Goal: Task Accomplishment & Management: Complete application form

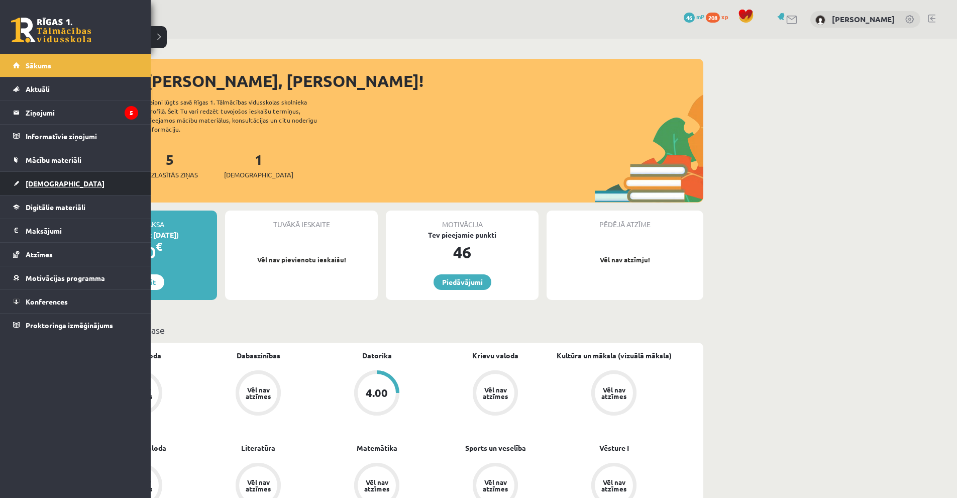
click at [56, 187] on span "[DEMOGRAPHIC_DATA]" at bounding box center [65, 183] width 79 height 9
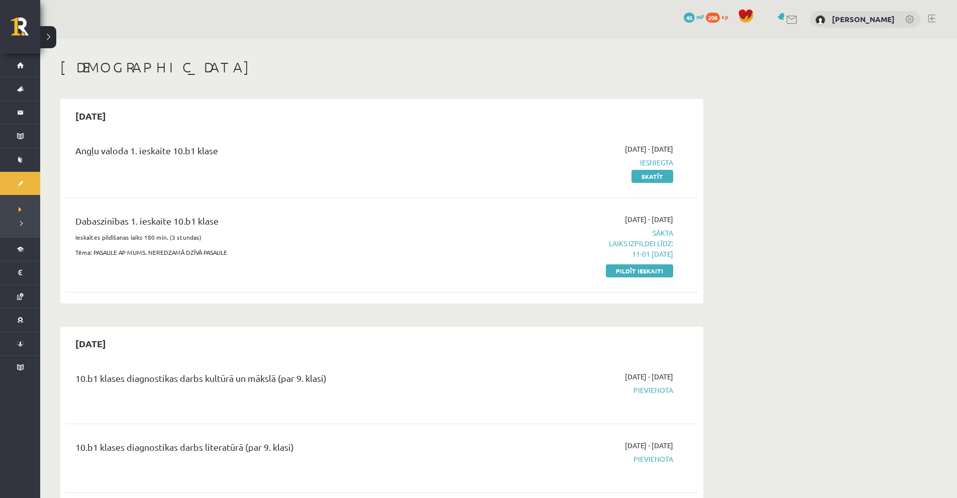
drag, startPoint x: 626, startPoint y: 272, endPoint x: 519, endPoint y: 50, distance: 246.5
click at [626, 272] on link "Pildīt ieskaiti" at bounding box center [639, 270] width 67 height 13
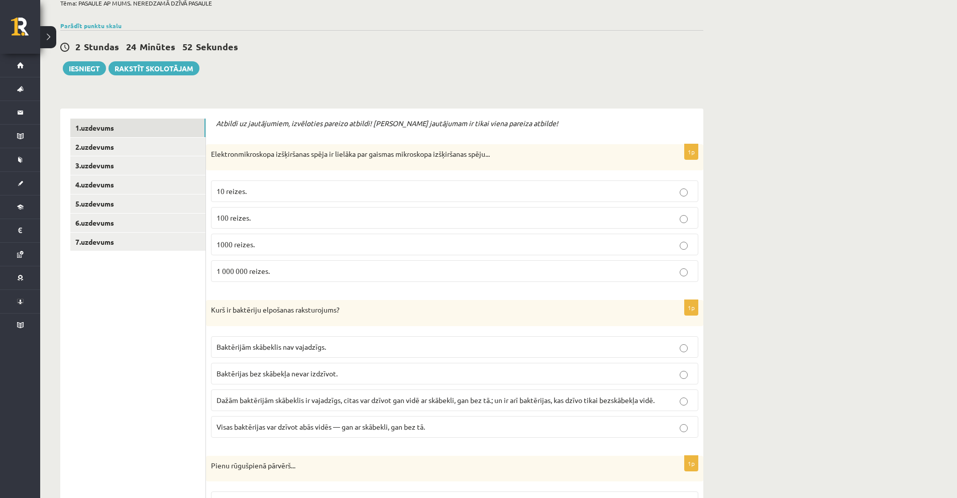
scroll to position [100, 0]
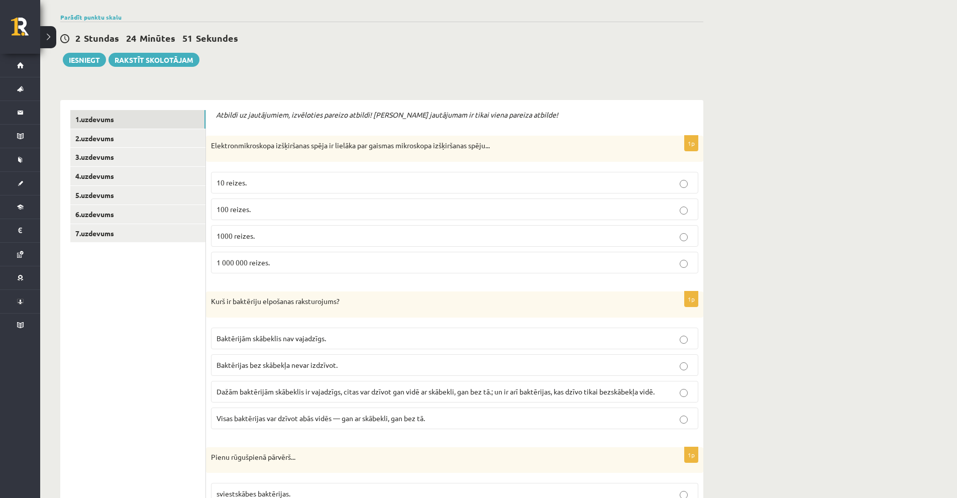
click at [279, 234] on p "1000 reizes." at bounding box center [455, 236] width 476 height 11
click at [291, 387] on span "Dažām baktērijām skābeklis ir vajadzīgs, citas var dzīvot gan vidē ar skābekli,…" at bounding box center [436, 391] width 438 height 9
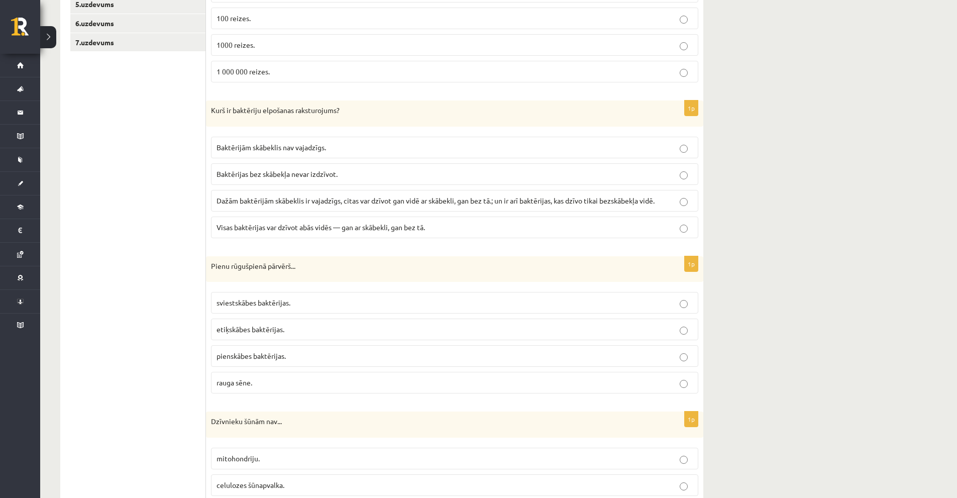
scroll to position [301, 0]
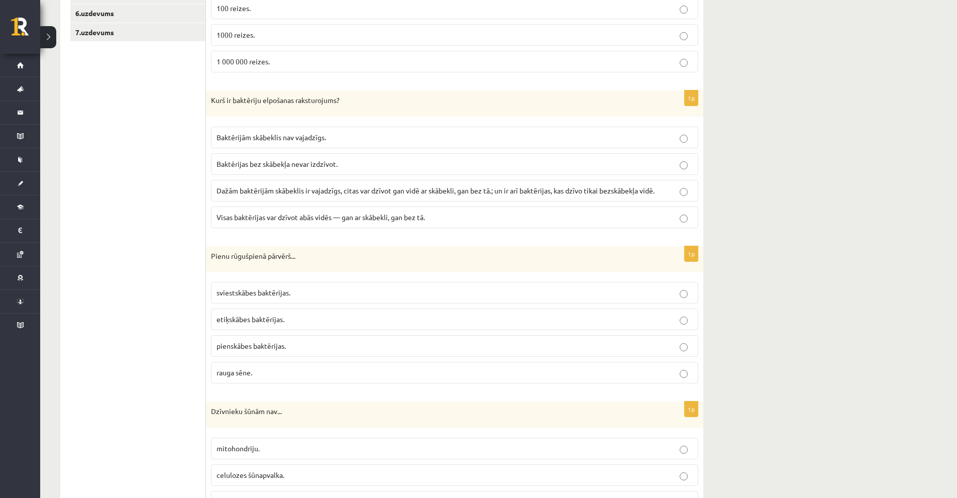
click at [302, 342] on p "pienskābes baktērijas." at bounding box center [455, 346] width 476 height 11
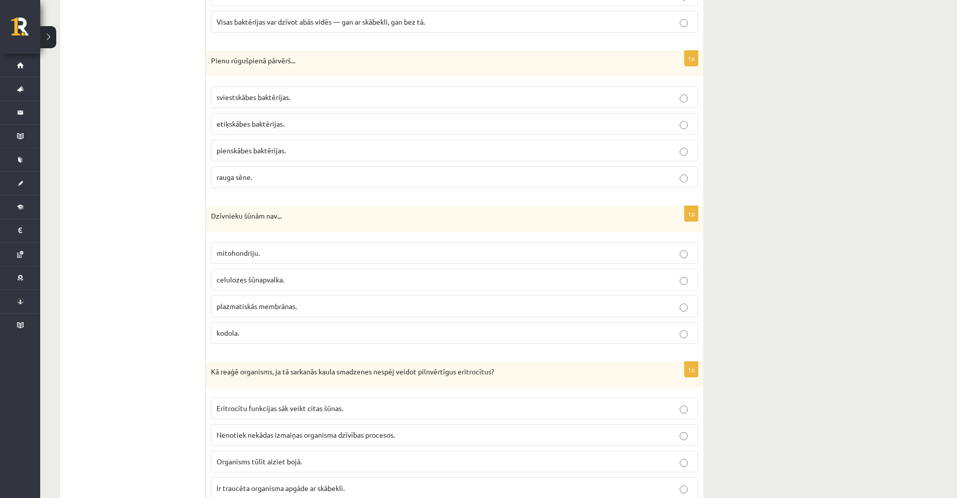
scroll to position [553, 0]
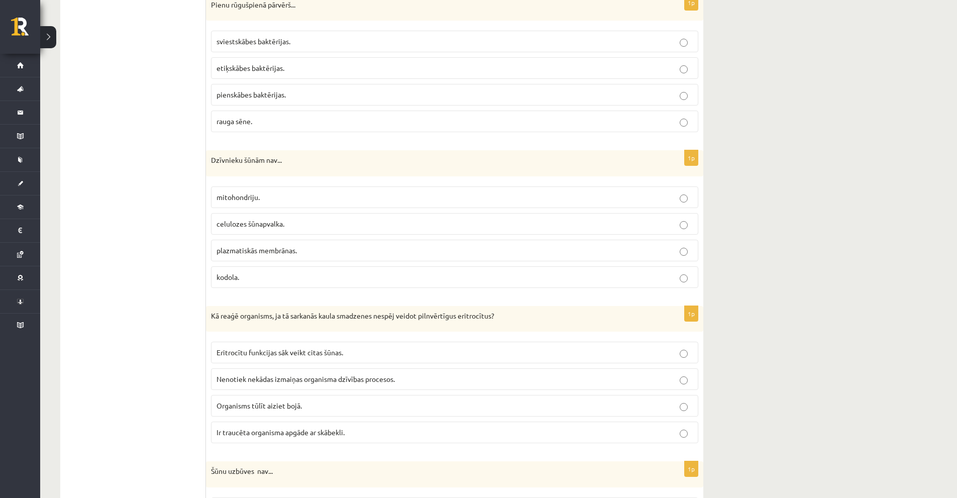
click at [269, 224] on span "celulozes šūnapvalka." at bounding box center [251, 223] width 68 height 9
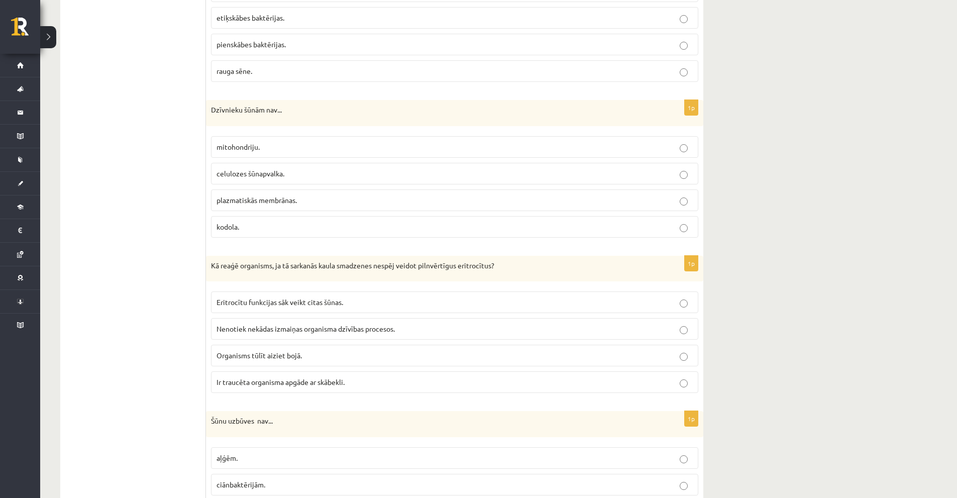
click at [256, 384] on span "Ir traucēta organisma apgāde ar skābekli." at bounding box center [281, 381] width 128 height 9
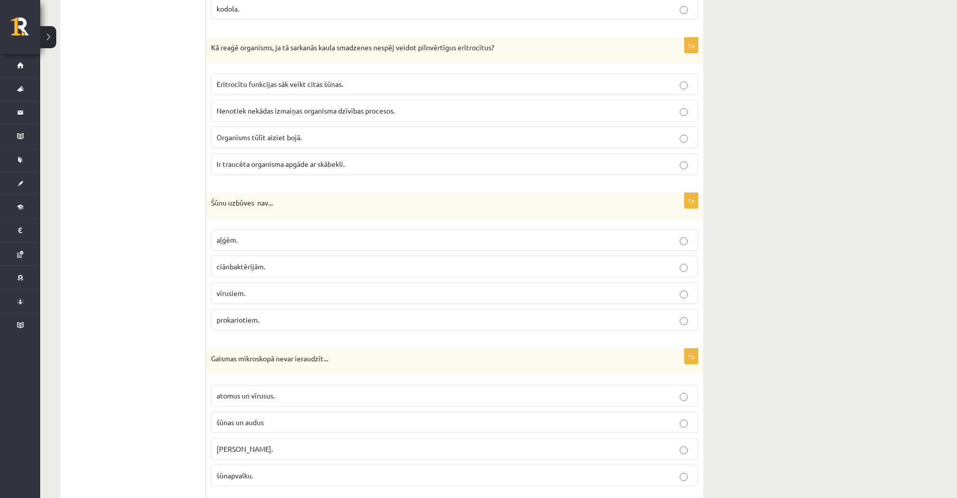
scroll to position [854, 0]
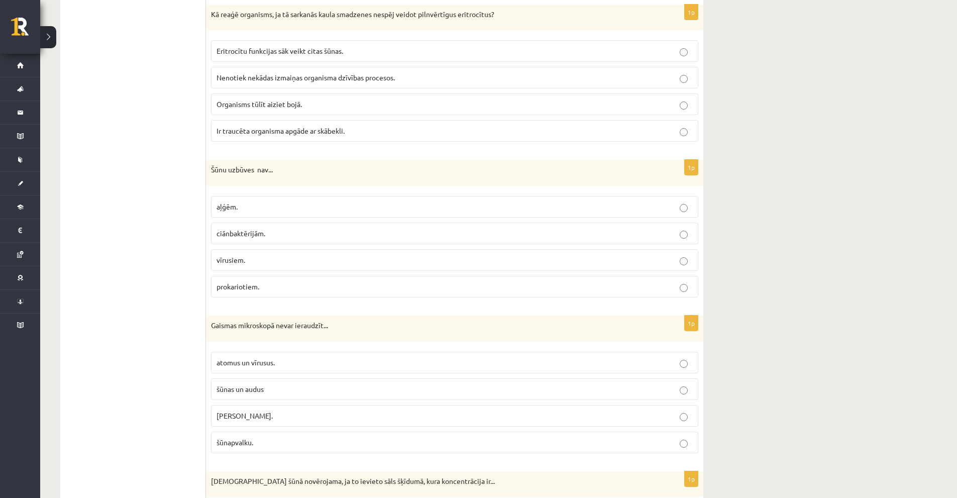
click at [253, 257] on p "vīrusiem." at bounding box center [455, 260] width 476 height 11
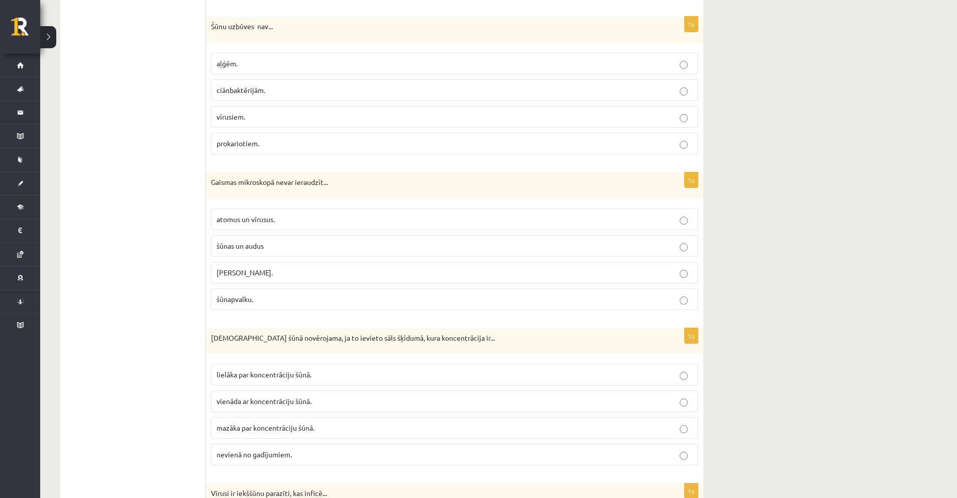
scroll to position [1005, 0]
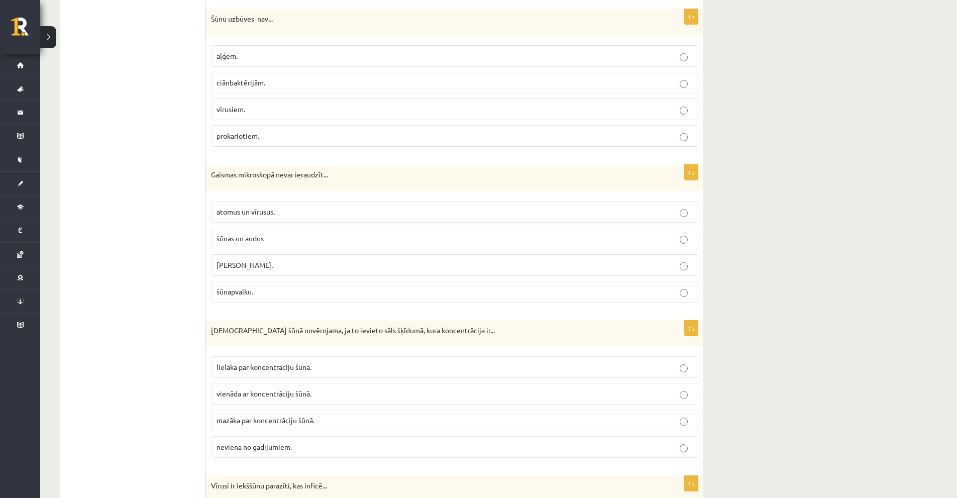
click at [254, 208] on span "atomus un vīrusus." at bounding box center [246, 211] width 58 height 9
click at [238, 371] on span "lielāka par koncentrāciju šūnā." at bounding box center [264, 366] width 95 height 9
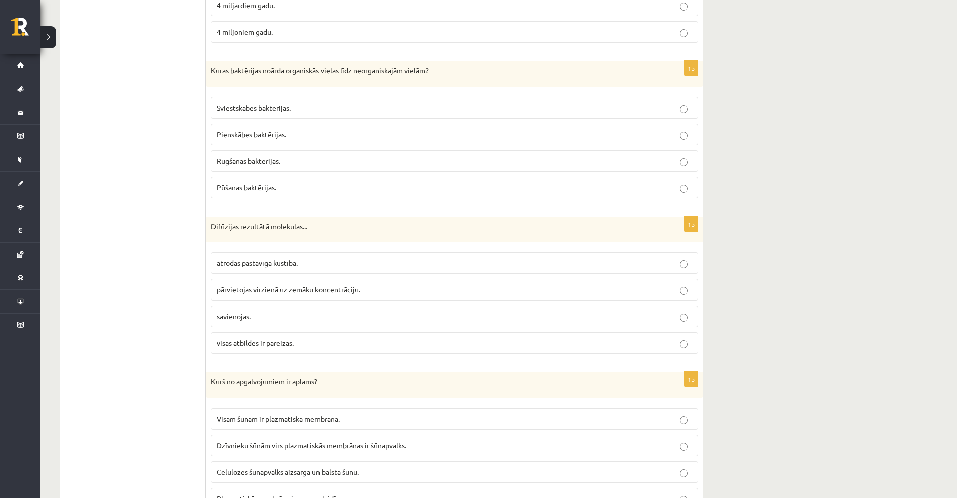
scroll to position [2871, 0]
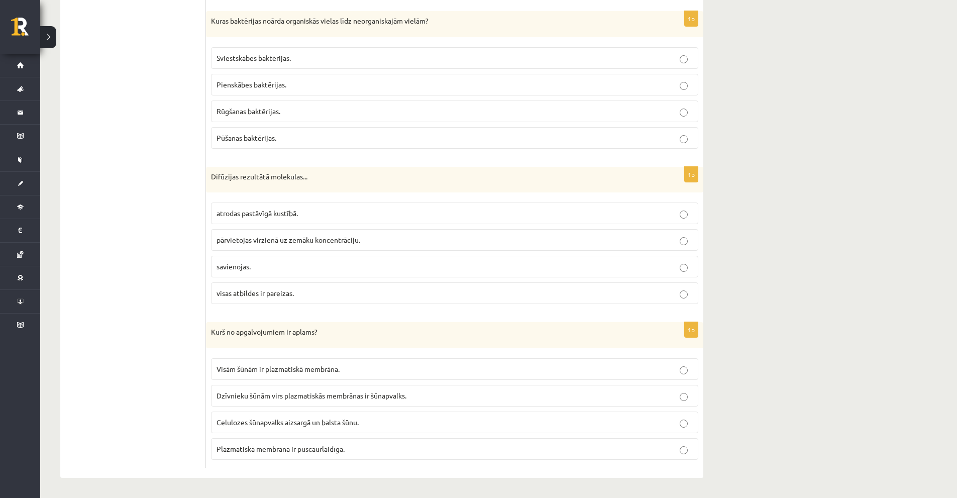
click at [255, 287] on label "visas atbildes ir pareizas." at bounding box center [454, 293] width 487 height 22
click at [288, 400] on p "Dzīvnieku šūnām virs plazmatiskās membrānas ir šūnapvalks." at bounding box center [455, 395] width 476 height 11
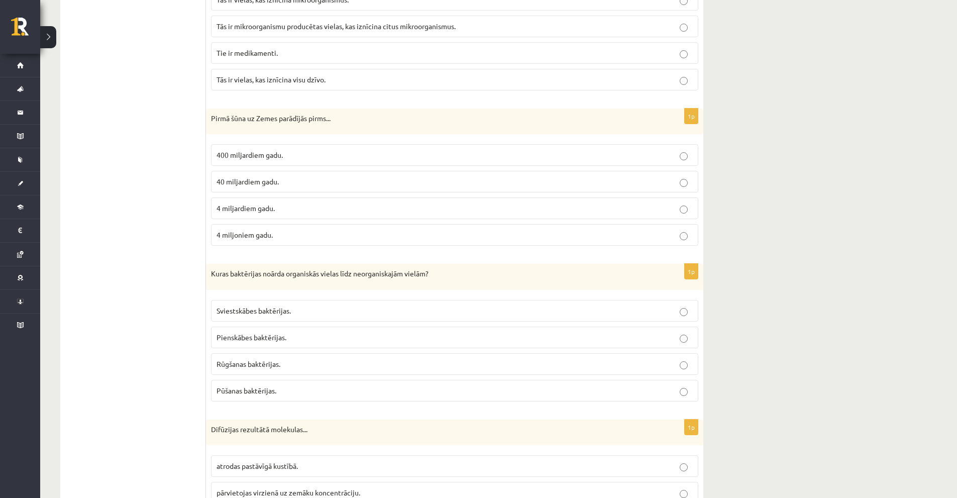
scroll to position [2620, 0]
click at [270, 330] on p "Pienskābes baktērijas." at bounding box center [455, 335] width 476 height 11
click at [270, 207] on span "4 miljardiem gadu." at bounding box center [246, 205] width 58 height 9
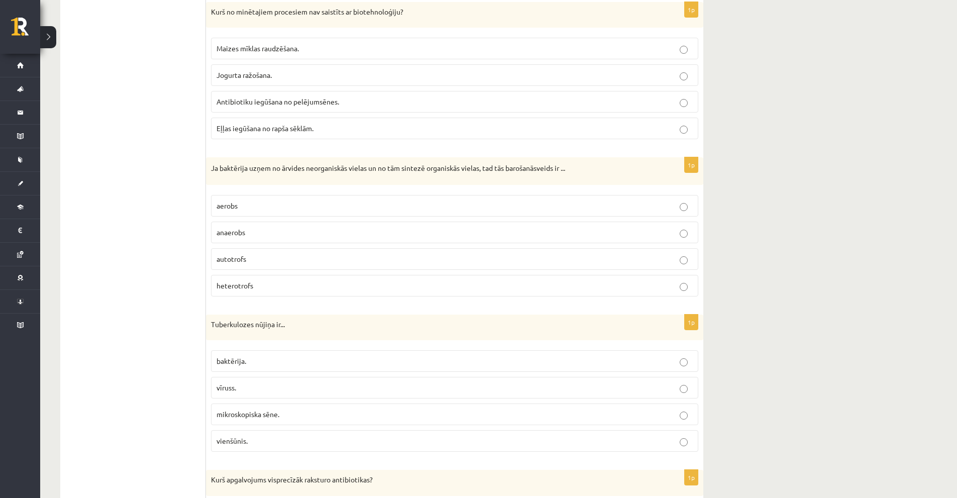
scroll to position [2067, 0]
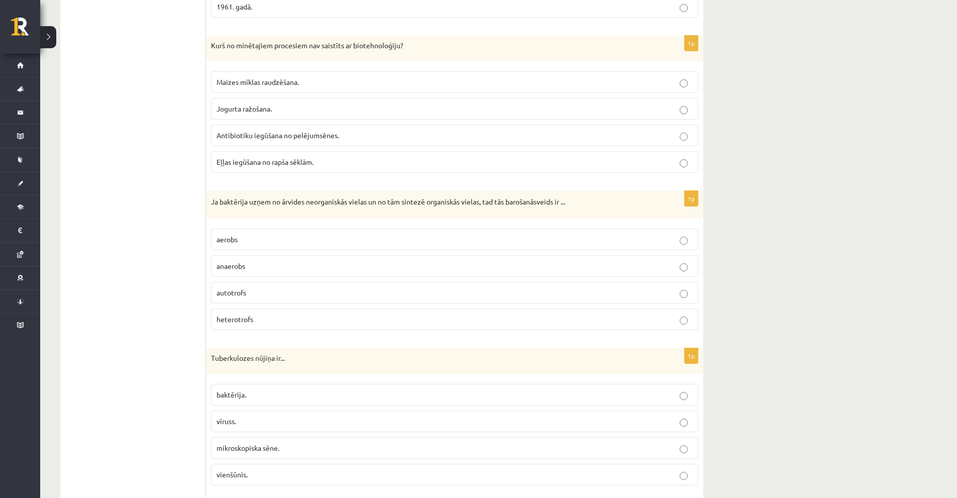
click at [237, 293] on span "autotrofs" at bounding box center [232, 292] width 30 height 9
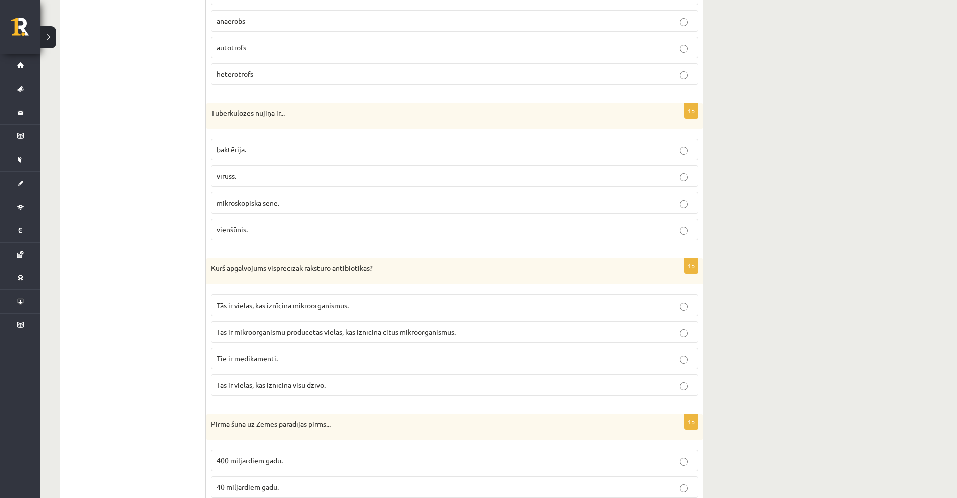
scroll to position [2318, 0]
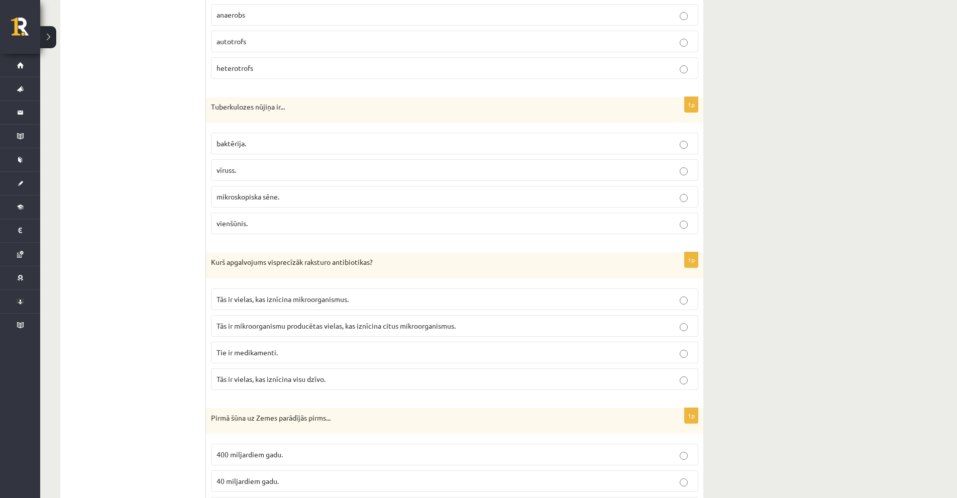
click at [249, 175] on p "vīruss." at bounding box center [455, 170] width 476 height 11
click at [250, 149] on p "baktērija." at bounding box center [455, 143] width 476 height 11
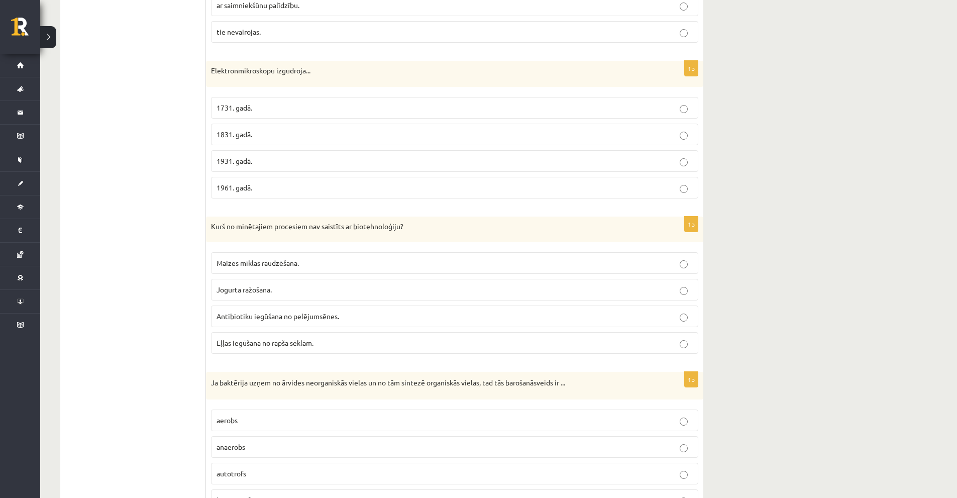
scroll to position [1866, 0]
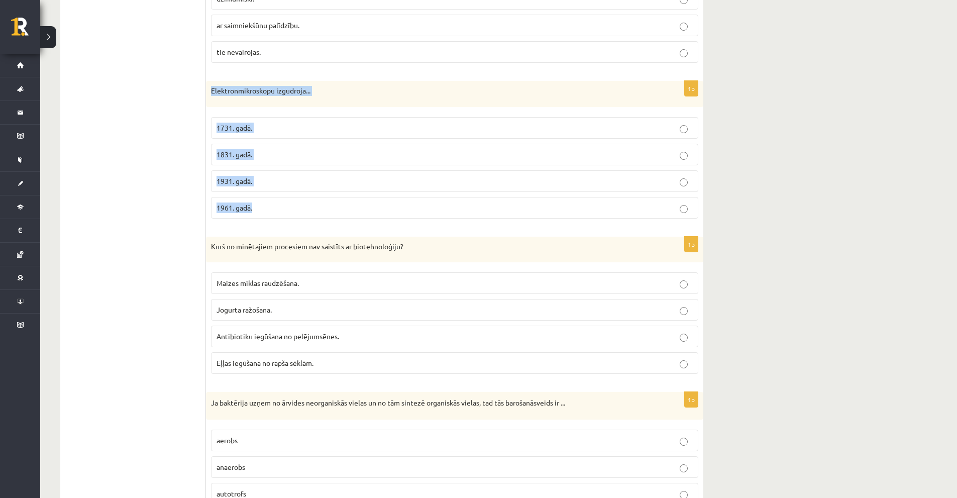
drag, startPoint x: 208, startPoint y: 88, endPoint x: 328, endPoint y: 201, distance: 164.5
click at [328, 201] on div "1p Elektronmikroskopu izgudroja... 1731. gadā. 1831. gadā. 1931. gadā. 1961. ga…" at bounding box center [454, 154] width 497 height 146
copy div "Elektronmikroskopu izgudroja... 1731. gadā. 1831. gadā. 1931. gadā. 1961. gadā."
click at [260, 156] on p "1831. gadā." at bounding box center [455, 154] width 476 height 11
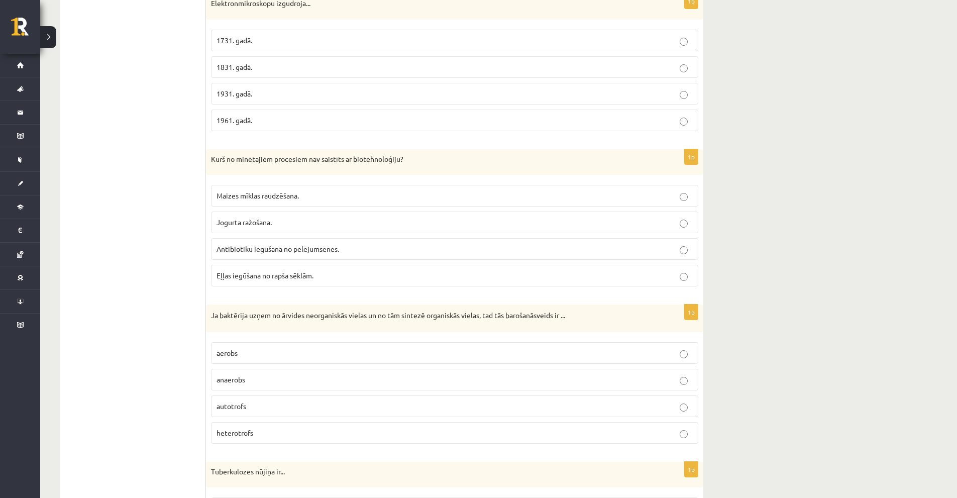
scroll to position [1967, 0]
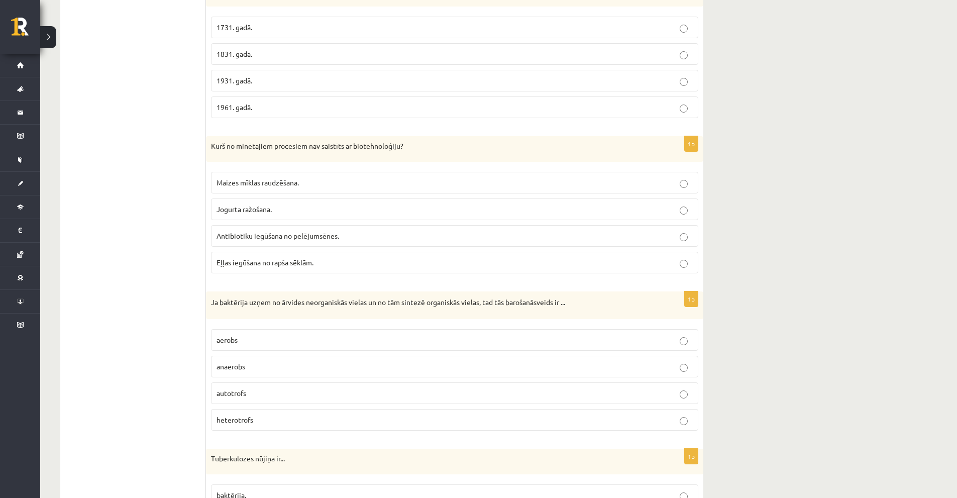
drag, startPoint x: 203, startPoint y: 149, endPoint x: 317, endPoint y: 265, distance: 163.1
click at [315, 273] on label "Eļļas iegūšana no rapša sēklām." at bounding box center [454, 263] width 487 height 22
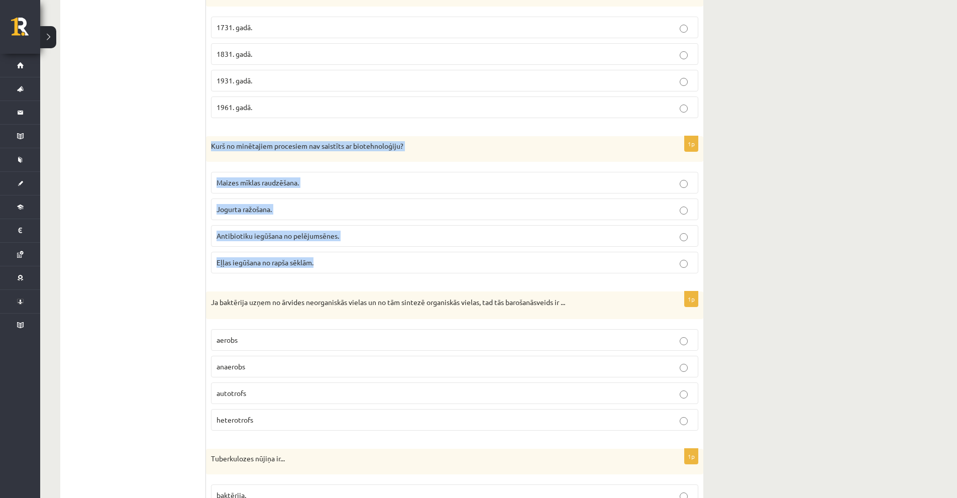
drag, startPoint x: 210, startPoint y: 144, endPoint x: 327, endPoint y: 265, distance: 168.4
click at [327, 265] on div "1p Kurš no minētajiem procesiem nav saistīts ar biotehnoloģiju? Maizes mīklas r…" at bounding box center [454, 209] width 497 height 146
copy div "Kurš no minētajiem procesiem nav saistīts ar biotehnoloģiju? Maizes mīklas raud…"
click at [243, 267] on p "Eļļas iegūšana no rapša sēklām." at bounding box center [455, 262] width 476 height 11
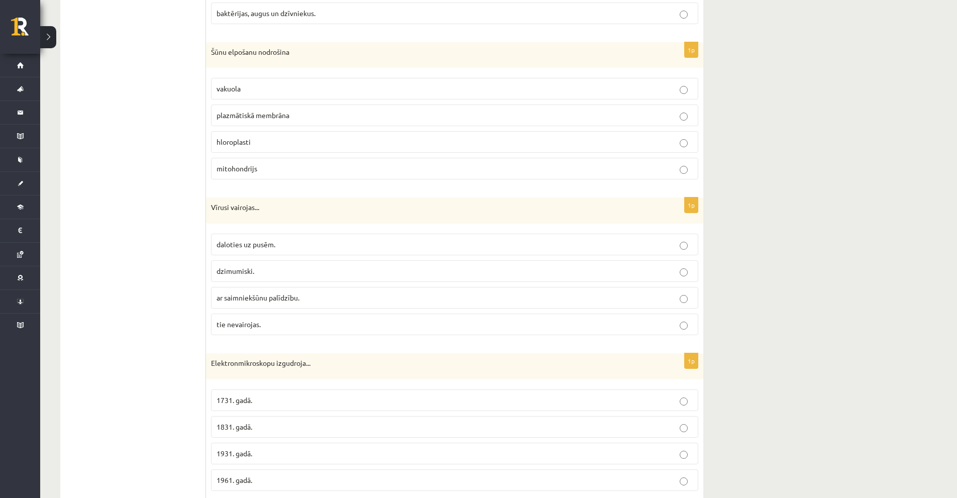
scroll to position [1565, 0]
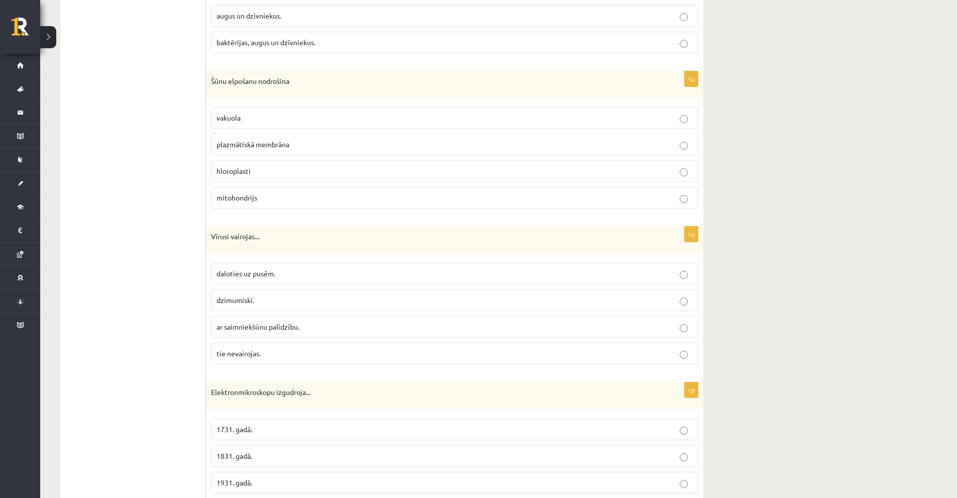
click at [260, 270] on span "daloties uz pusēm." at bounding box center [246, 273] width 59 height 9
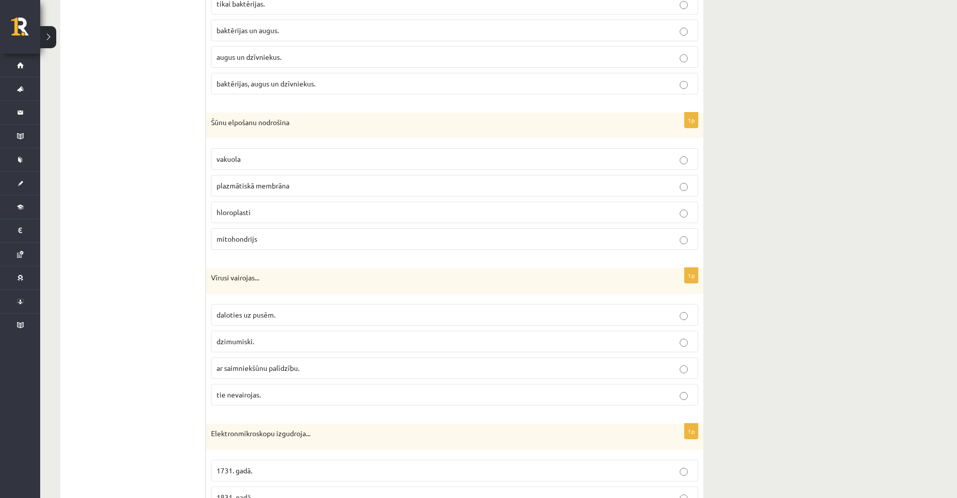
scroll to position [1464, 0]
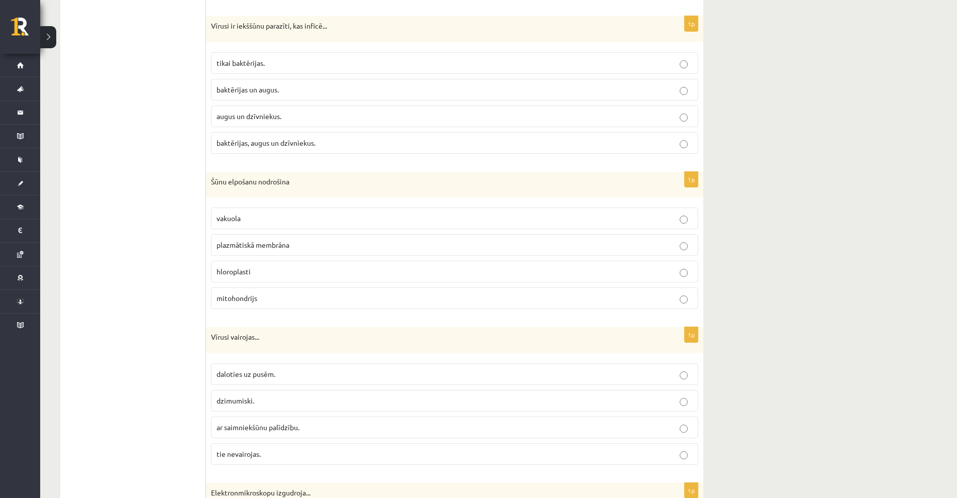
click at [226, 251] on label "plazmātiskā membrāna" at bounding box center [454, 245] width 487 height 22
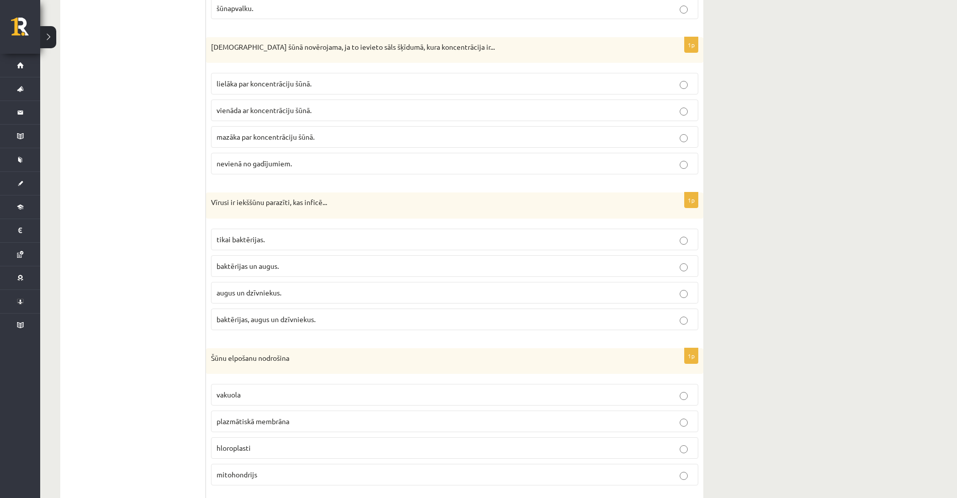
scroll to position [1263, 0]
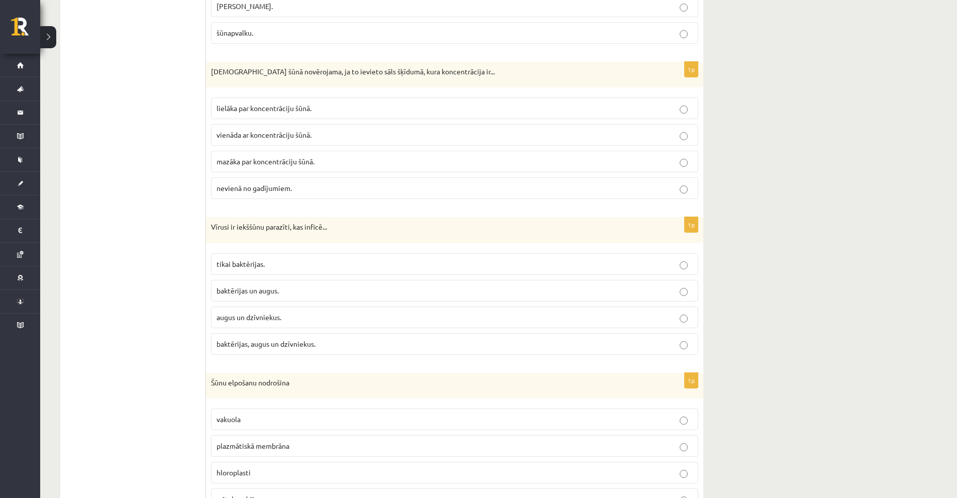
click at [226, 319] on span "augus un dzīvniekus." at bounding box center [249, 316] width 65 height 9
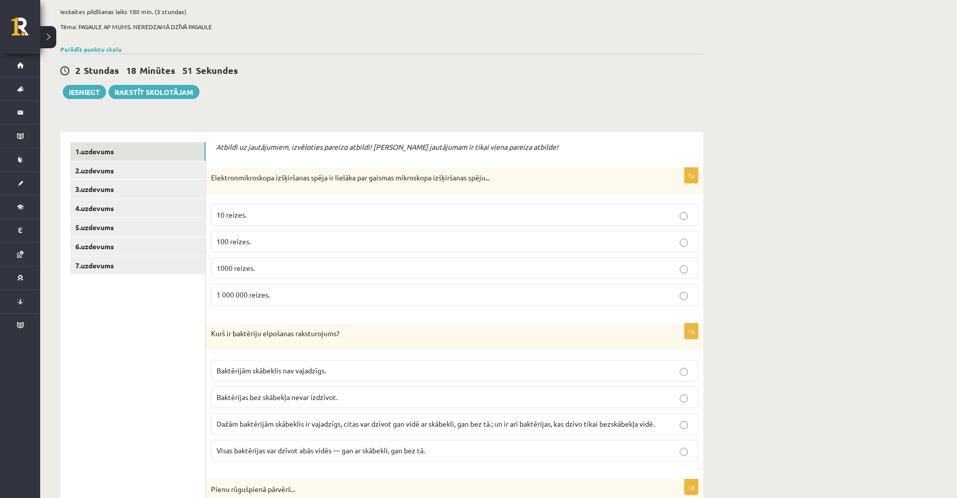
scroll to position [0, 0]
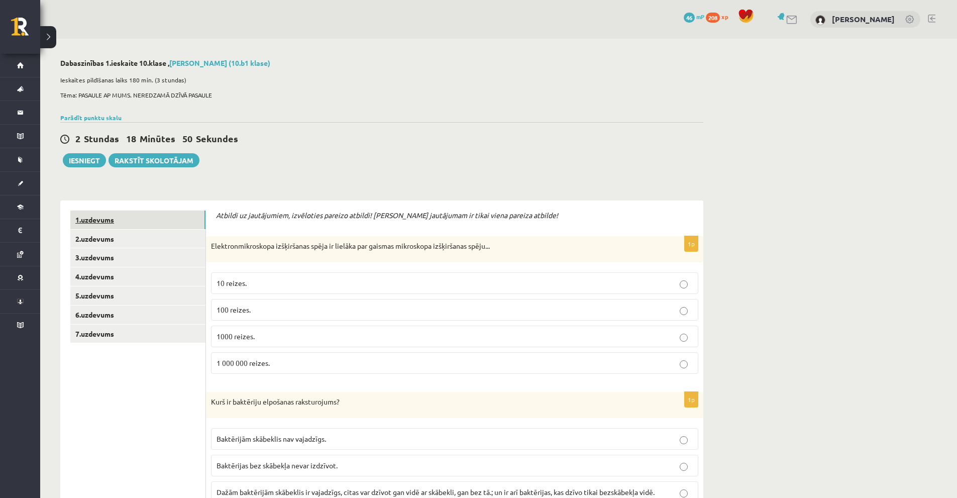
click at [135, 229] on link "1.uzdevums" at bounding box center [137, 219] width 135 height 19
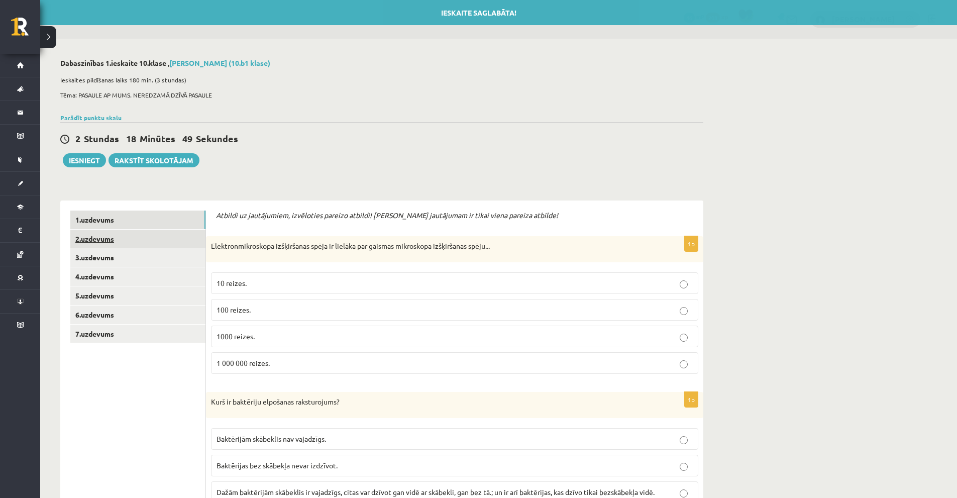
click at [130, 240] on link "2.uzdevums" at bounding box center [137, 239] width 135 height 19
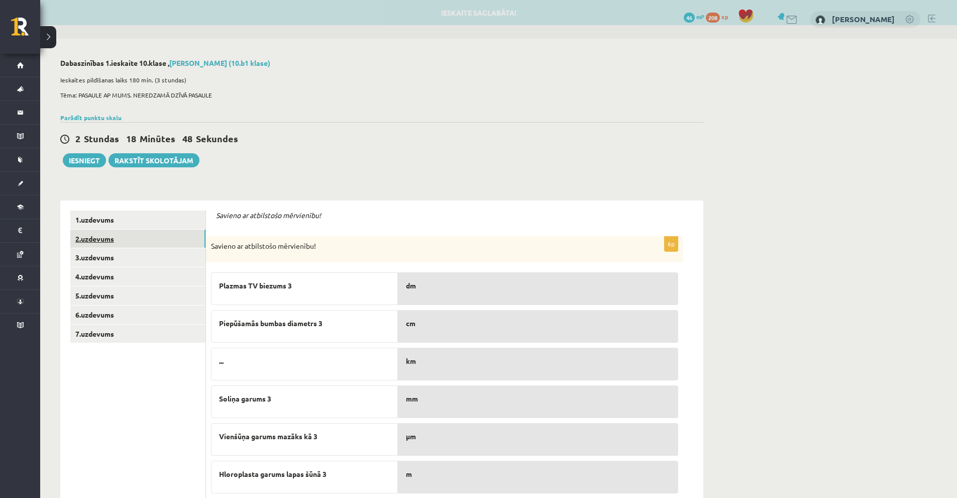
drag, startPoint x: 127, startPoint y: 223, endPoint x: 124, endPoint y: 230, distance: 7.2
click at [127, 223] on link "1.uzdevums" at bounding box center [137, 219] width 135 height 19
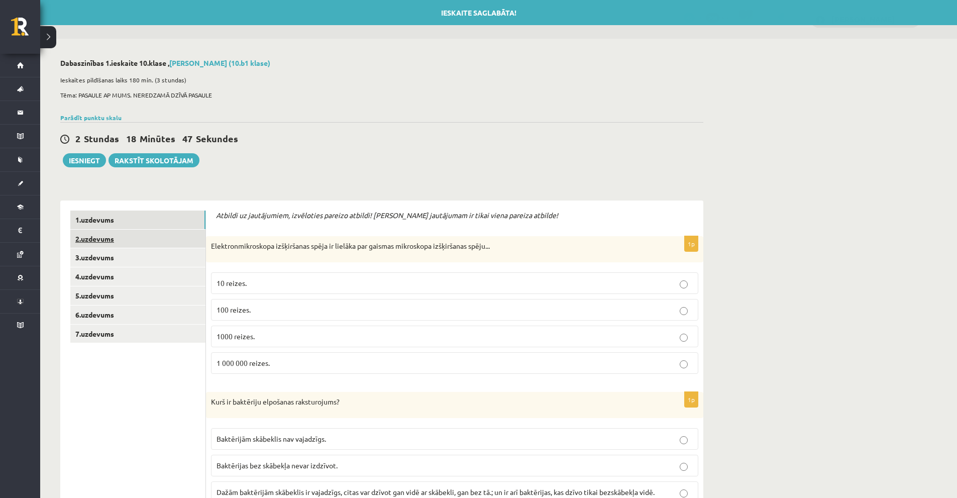
click at [125, 238] on link "2.uzdevums" at bounding box center [137, 239] width 135 height 19
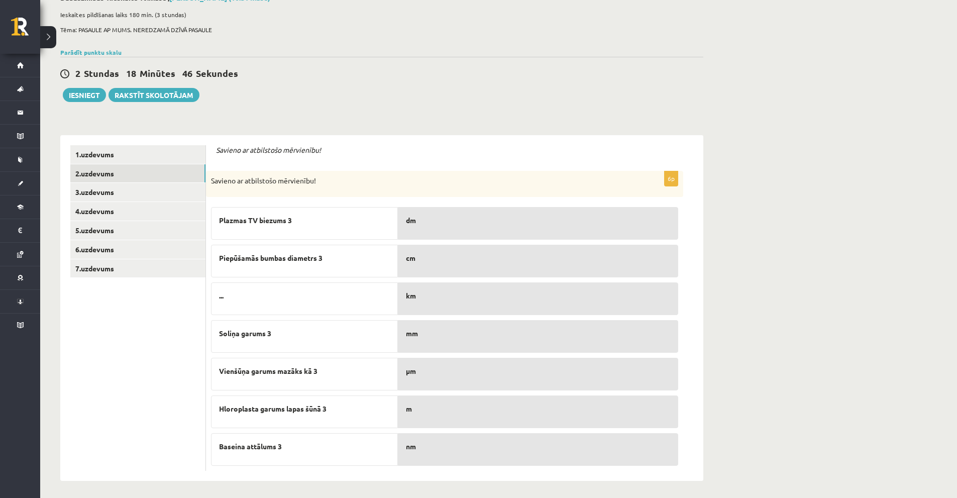
scroll to position [69, 0]
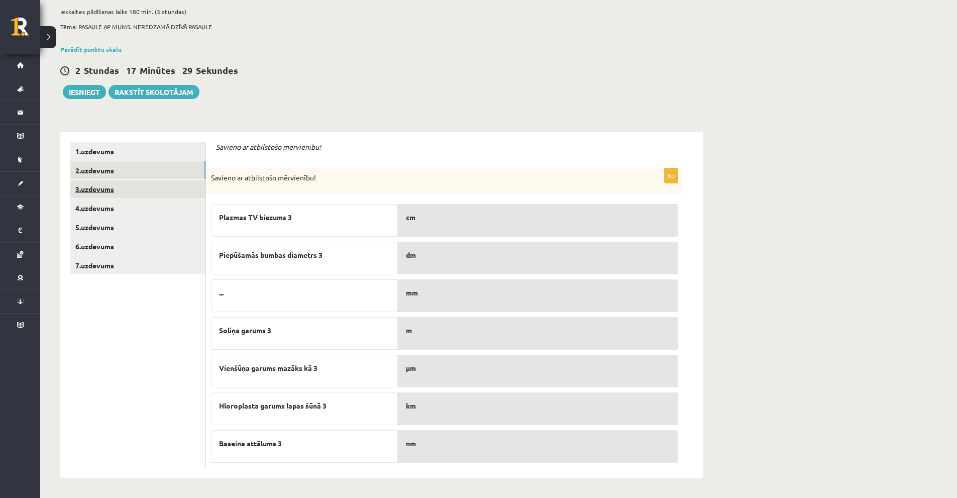
click at [122, 189] on link "3.uzdevums" at bounding box center [137, 189] width 135 height 19
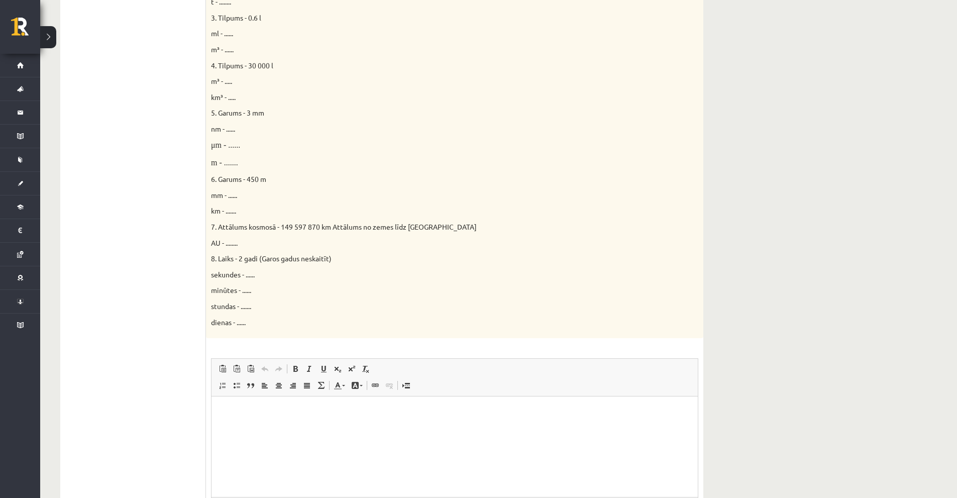
scroll to position [0, 0]
click at [232, 415] on p "Bagātinātā teksta redaktors, wiswyg-editor-user-answer-47024958994720" at bounding box center [455, 411] width 466 height 11
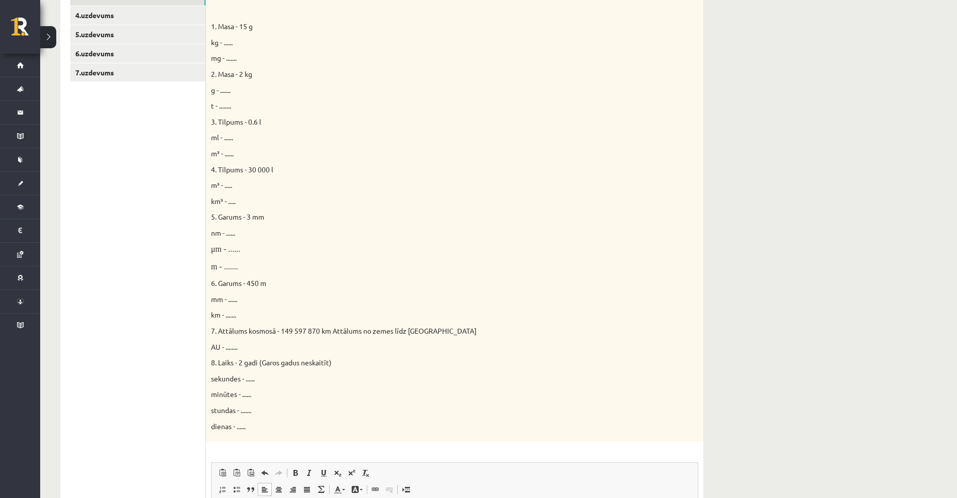
scroll to position [400, 0]
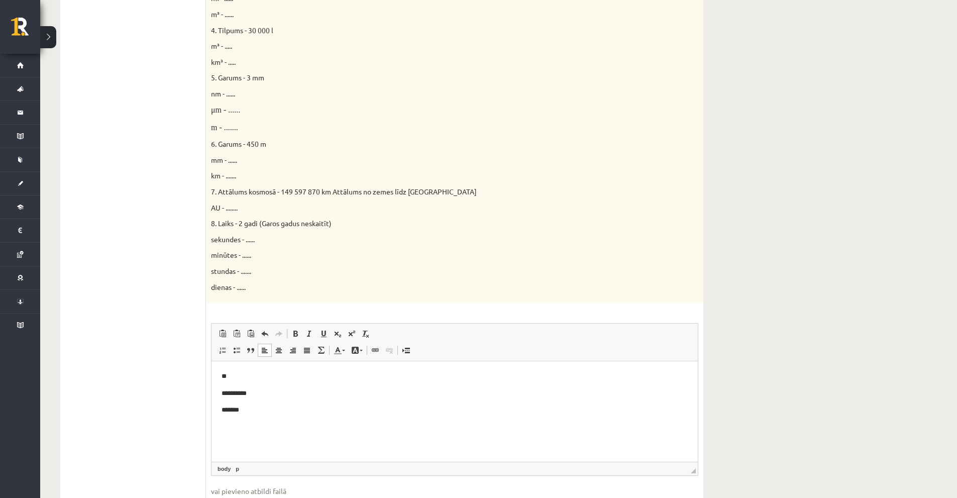
click at [227, 412] on p "*******" at bounding box center [455, 410] width 466 height 11
click at [294, 415] on html "**********" at bounding box center [454, 393] width 486 height 64
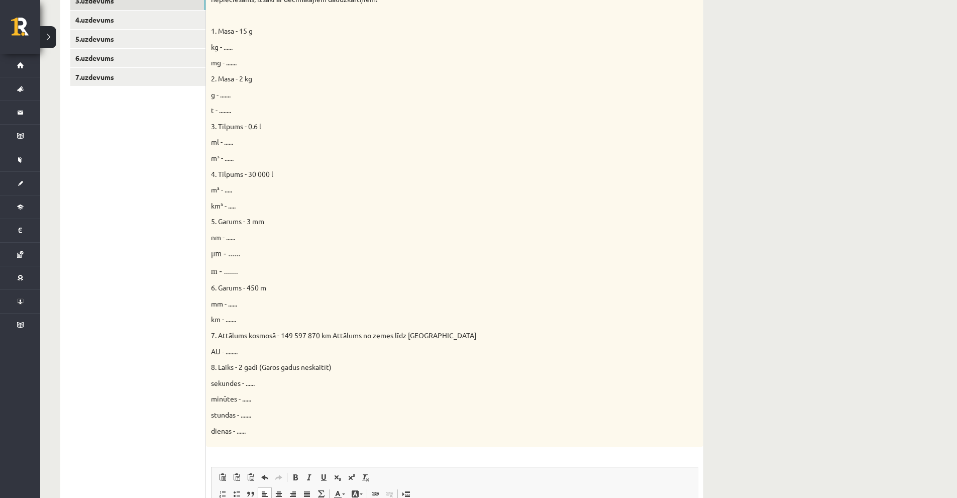
scroll to position [265, 0]
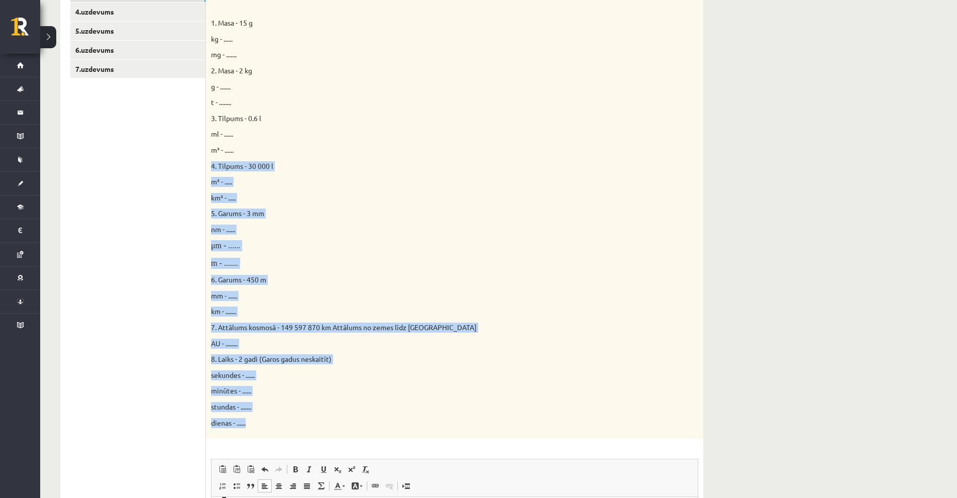
drag, startPoint x: 208, startPoint y: 164, endPoint x: 256, endPoint y: 438, distance: 278.4
click at [256, 438] on div "Doti fizikālie lielumi un to mērvienības. Pārveido mērvienības citās norādītajā…" at bounding box center [454, 204] width 497 height 467
copy div "4. Tilpums - 30 000 l m³ - ..... km³ - ..... 5. Garums - 3 mm nm - ...... μm - …"
click at [275, 300] on p "mm - ......" at bounding box center [429, 296] width 437 height 10
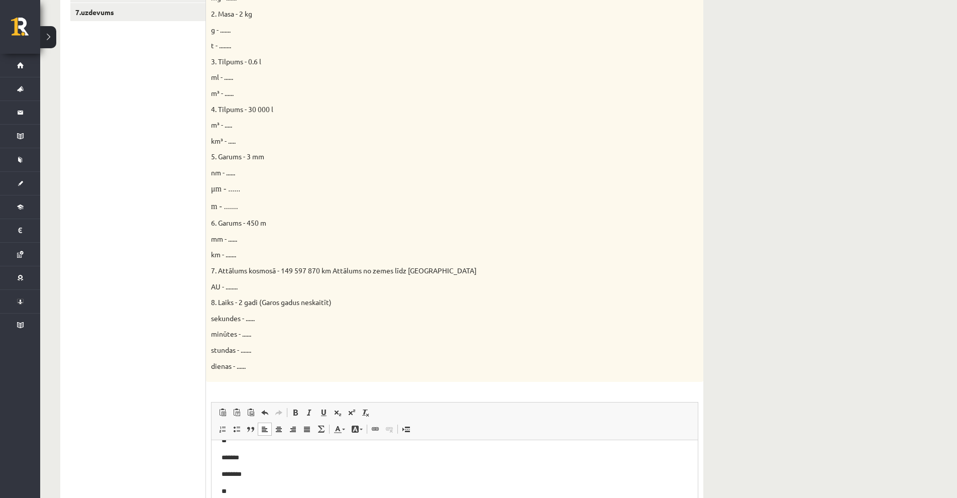
scroll to position [466, 0]
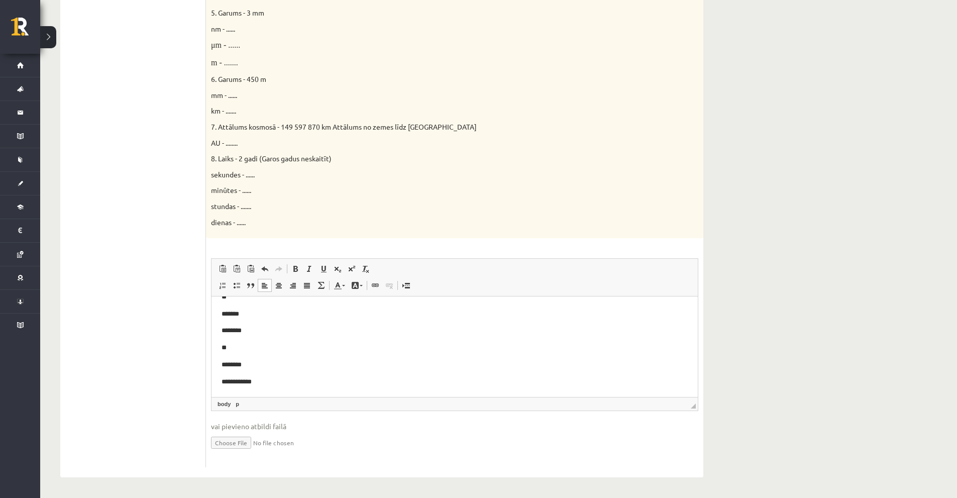
click at [285, 379] on p "**********" at bounding box center [451, 382] width 459 height 11
click at [237, 377] on p "**" at bounding box center [451, 376] width 459 height 11
click at [218, 174] on span "sekundes - ......" at bounding box center [233, 174] width 44 height 9
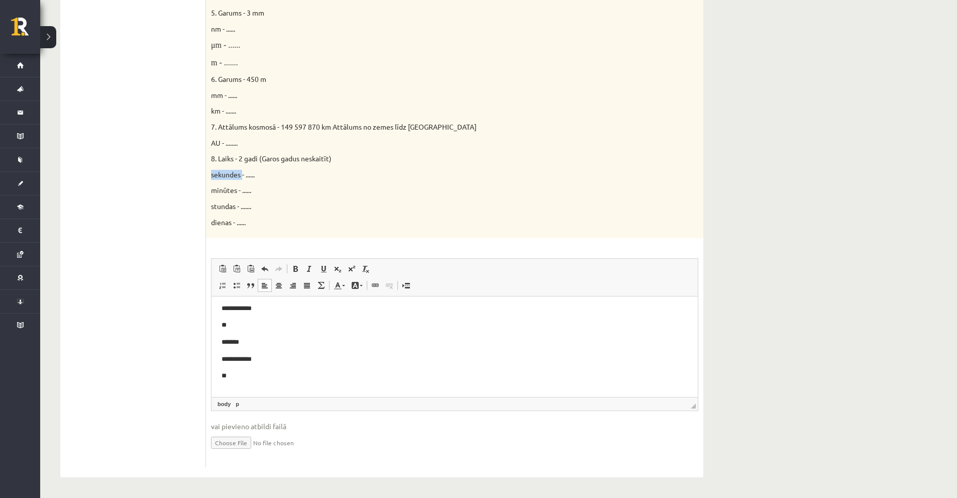
copy span "sekundes"
click at [256, 387] on body "**********" at bounding box center [455, 292] width 466 height 248
click at [225, 192] on span "minūtes - ......" at bounding box center [231, 189] width 40 height 9
click at [224, 192] on span "minūtes - ......" at bounding box center [231, 189] width 40 height 9
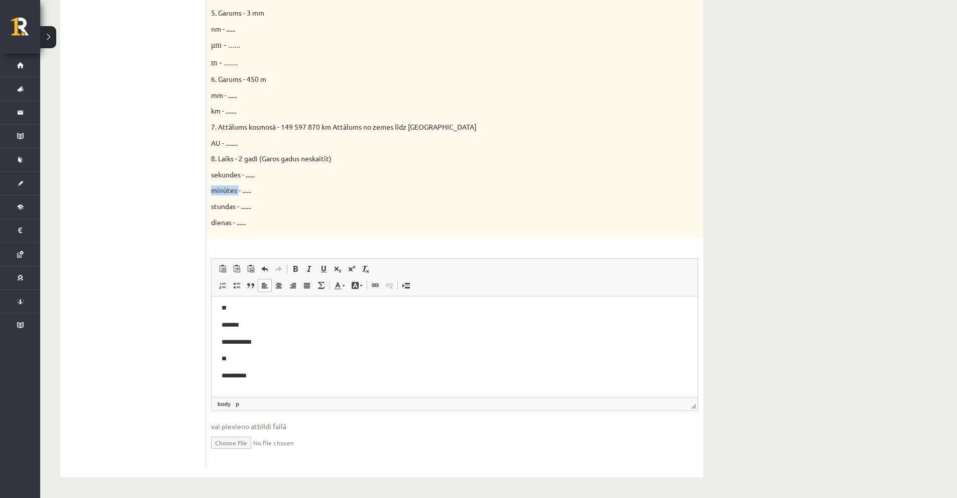
copy span "minūtes"
click at [236, 388] on p "Bagātinātā teksta redaktors, wiswyg-editor-user-answer-47024958994720" at bounding box center [455, 393] width 466 height 11
click at [223, 204] on span "stundas - ......." at bounding box center [231, 205] width 40 height 9
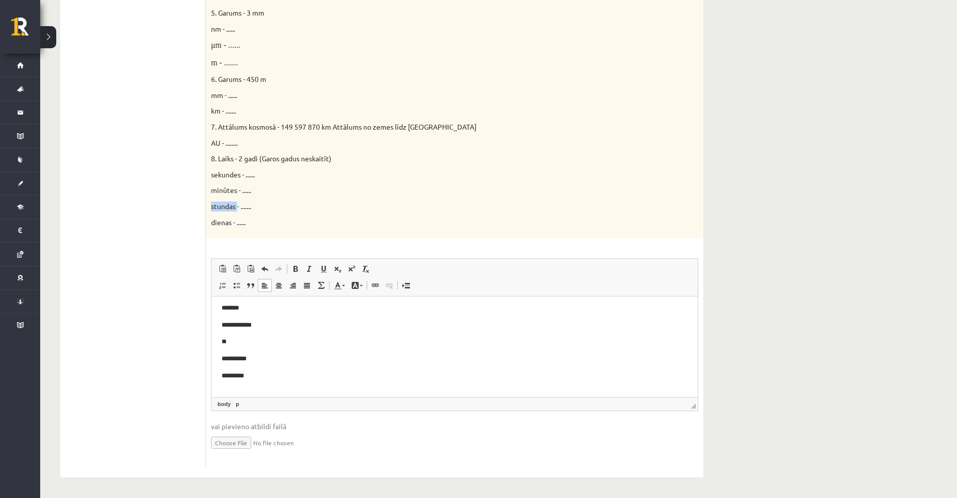
copy span "stundas"
click at [251, 388] on p "Bagātinātā teksta redaktors, wiswyg-editor-user-answer-47024958994720" at bounding box center [455, 392] width 466 height 11
click at [227, 221] on span "dienas - ......" at bounding box center [228, 222] width 35 height 9
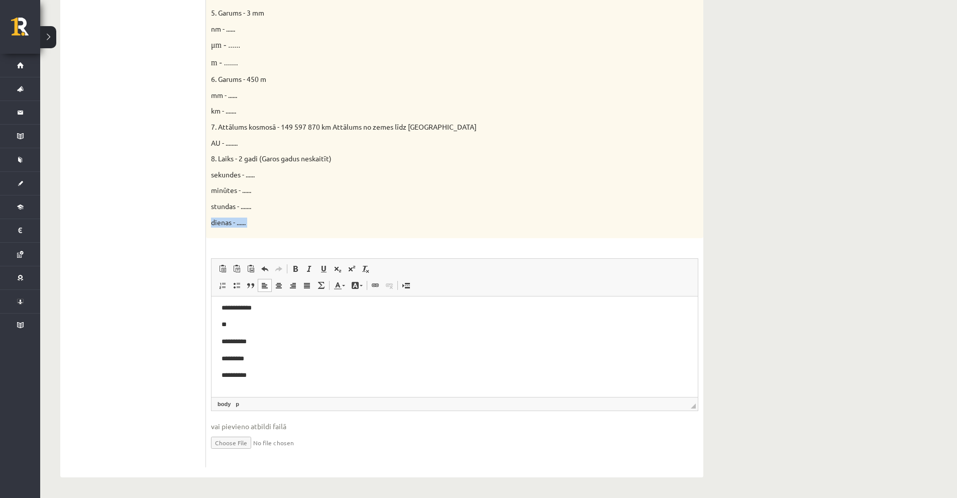
click at [227, 221] on span "dienas - ......" at bounding box center [228, 222] width 35 height 9
click at [228, 224] on span "dienas - ......" at bounding box center [228, 222] width 35 height 9
click at [245, 385] on body "**********" at bounding box center [455, 266] width 466 height 298
click at [262, 378] on p "**********" at bounding box center [451, 375] width 459 height 11
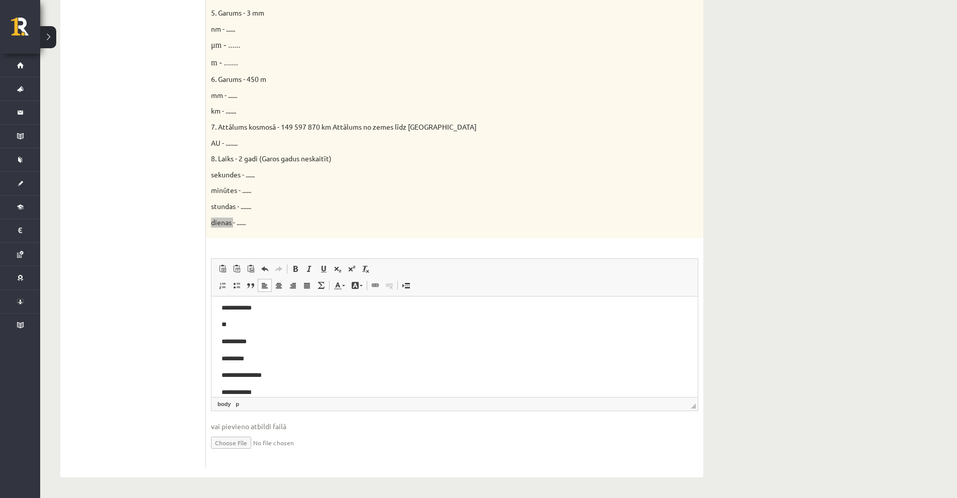
click at [313, 355] on p "*********" at bounding box center [451, 359] width 459 height 11
click at [336, 331] on body "**********" at bounding box center [455, 266] width 466 height 298
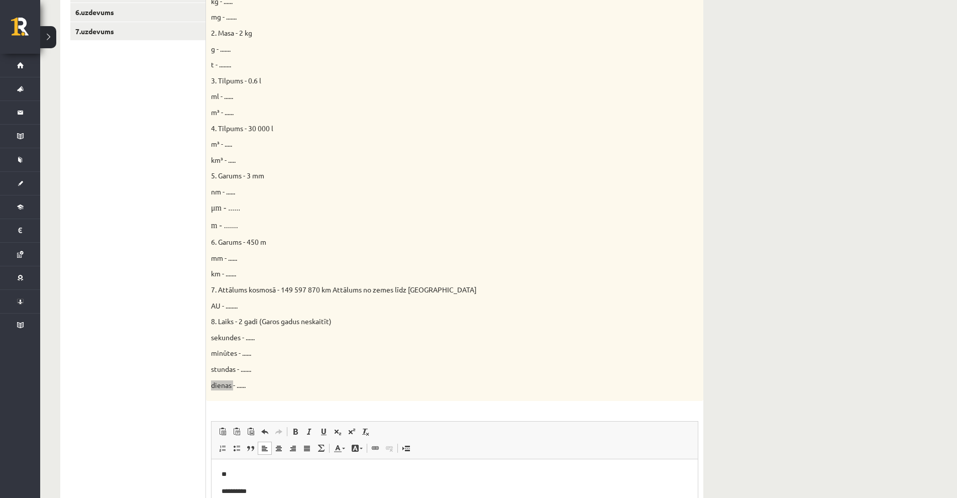
scroll to position [114, 0]
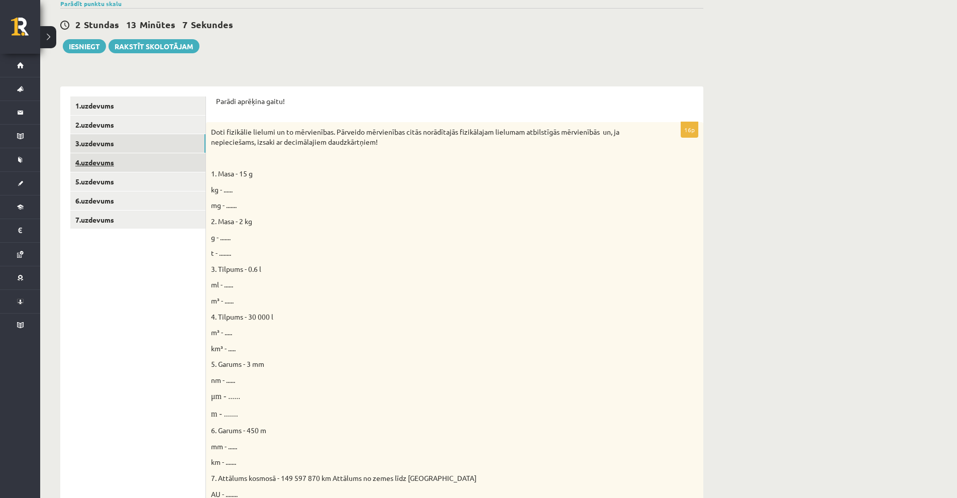
click at [123, 166] on link "4.uzdevums" at bounding box center [137, 162] width 135 height 19
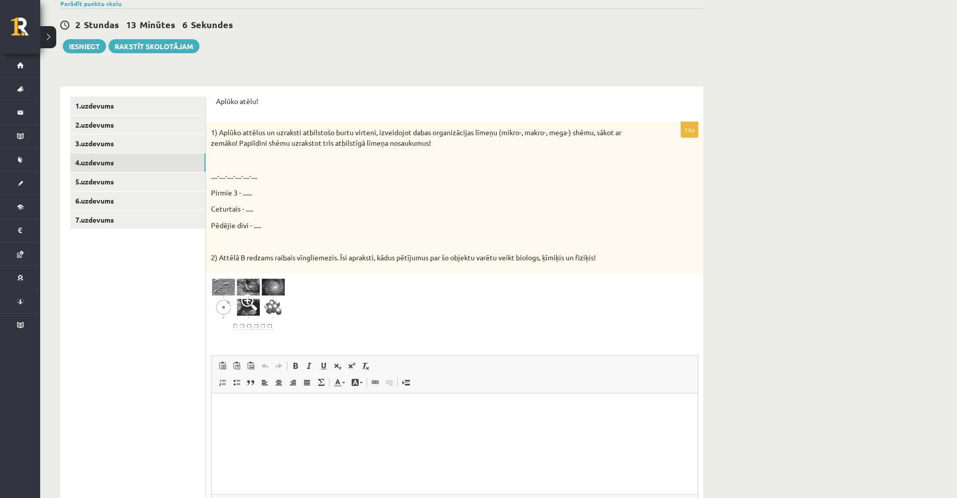
scroll to position [0, 0]
click at [132, 183] on link "5.uzdevums" at bounding box center [137, 181] width 135 height 19
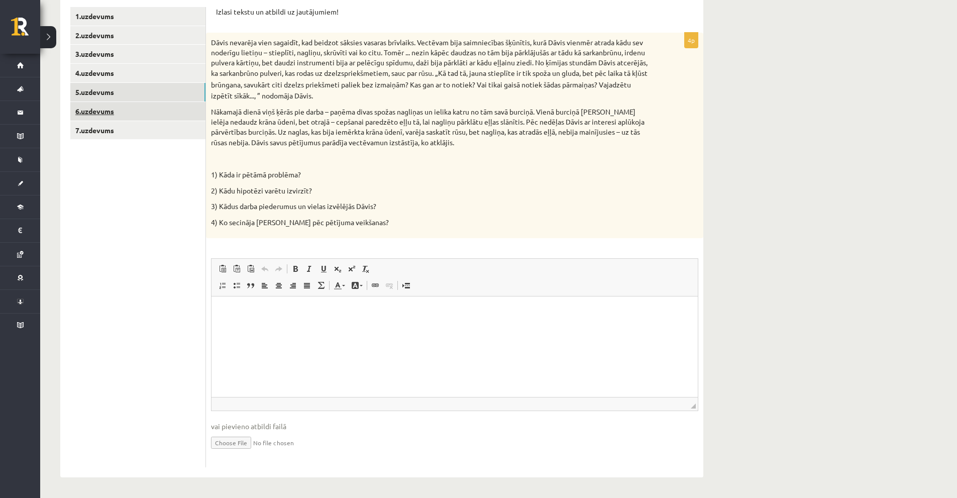
click at [117, 109] on link "6.uzdevums" at bounding box center [137, 111] width 135 height 19
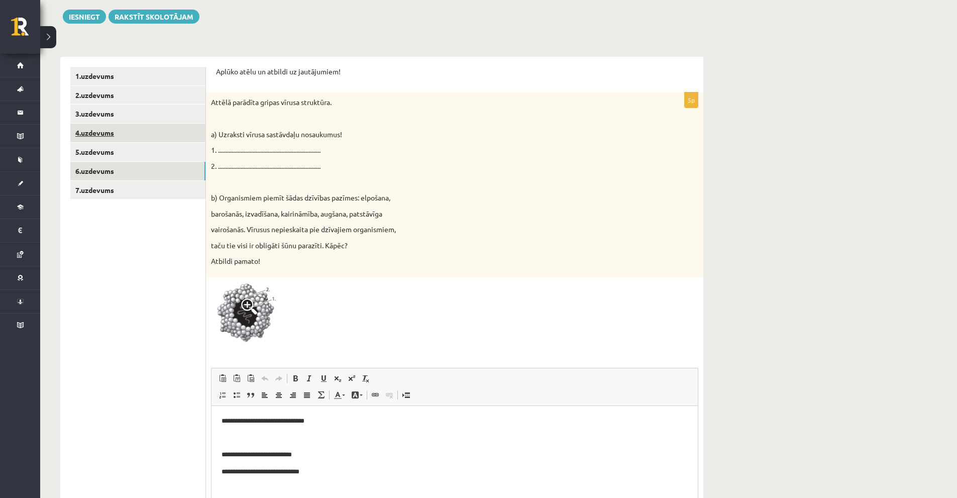
scroll to position [53, 0]
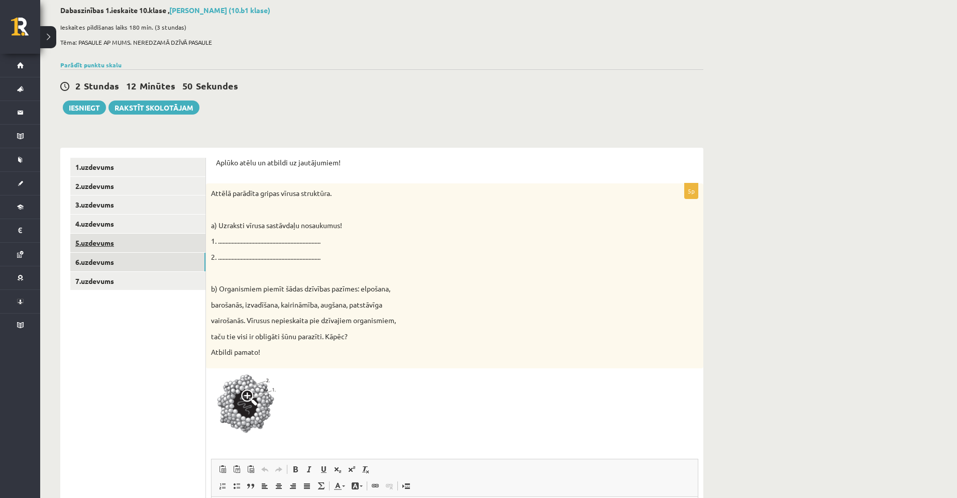
click at [125, 246] on link "5.uzdevums" at bounding box center [137, 243] width 135 height 19
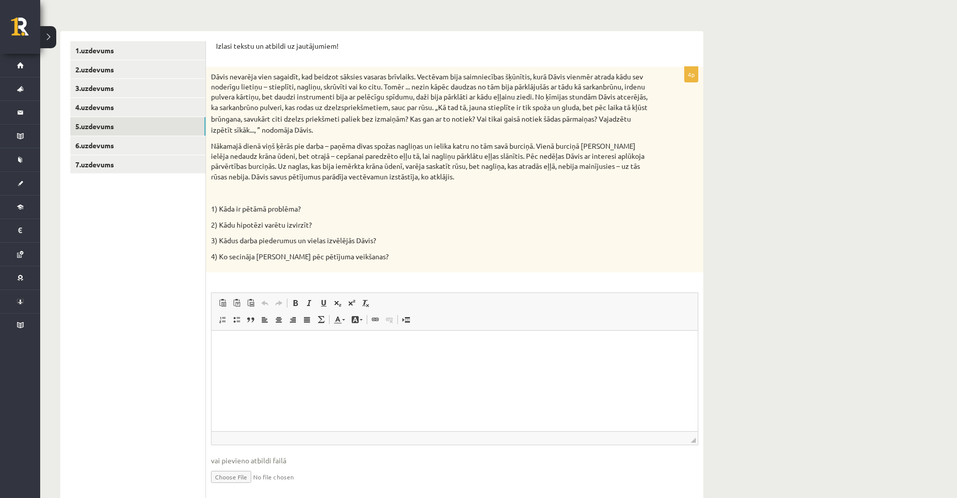
scroll to position [153, 0]
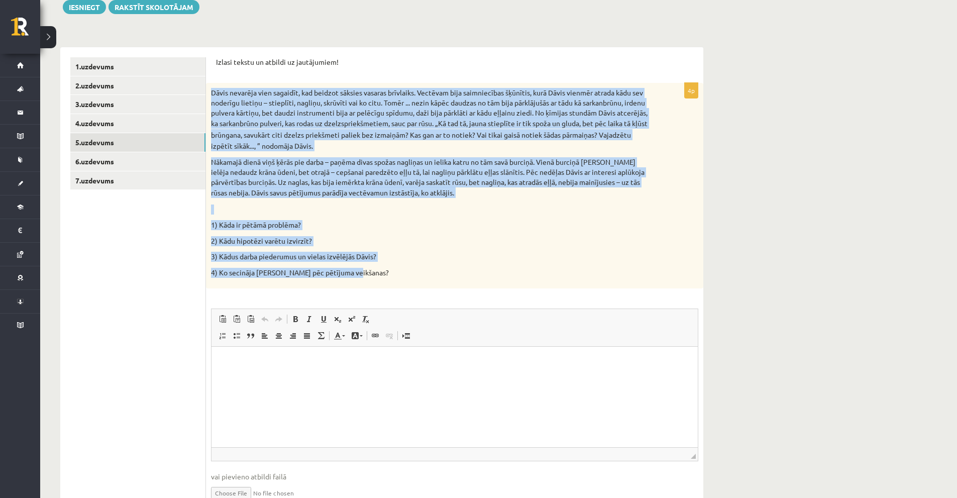
drag, startPoint x: 210, startPoint y: 93, endPoint x: 365, endPoint y: 271, distance: 236.1
click at [365, 271] on div "Dāvis nevarēja vien sagaidīt, kad beidzot sāksies vasaras brīvlaiks. Vectēvam b…" at bounding box center [454, 185] width 497 height 205
copy div "Dāvis nevarēja vien sagaidīt, kad beidzot sāksies vasaras brīvlaiks. Vectēvam b…"
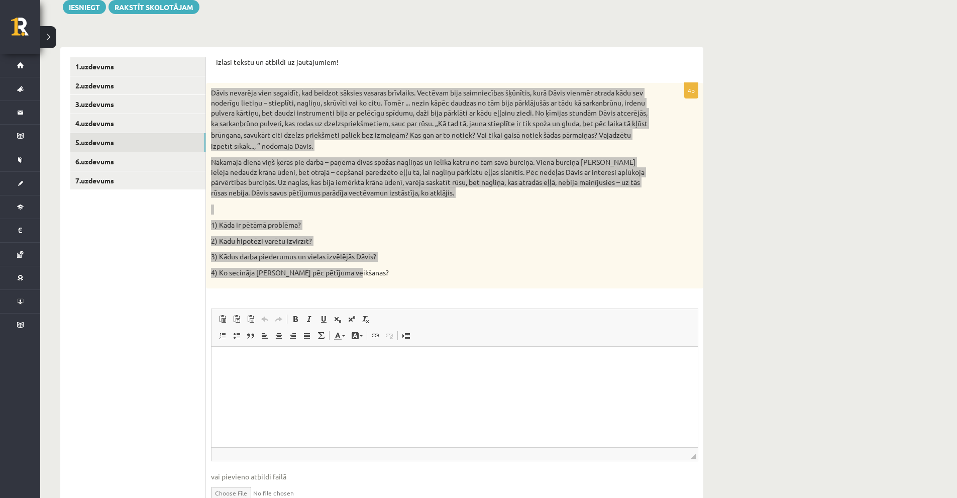
click at [308, 374] on html at bounding box center [454, 362] width 486 height 31
drag, startPoint x: 370, startPoint y: 363, endPoint x: 287, endPoint y: 364, distance: 83.4
click at [287, 364] on p "**********" at bounding box center [455, 362] width 466 height 11
click at [310, 318] on span at bounding box center [309, 319] width 8 height 8
click at [328, 376] on html "**********" at bounding box center [454, 362] width 486 height 31
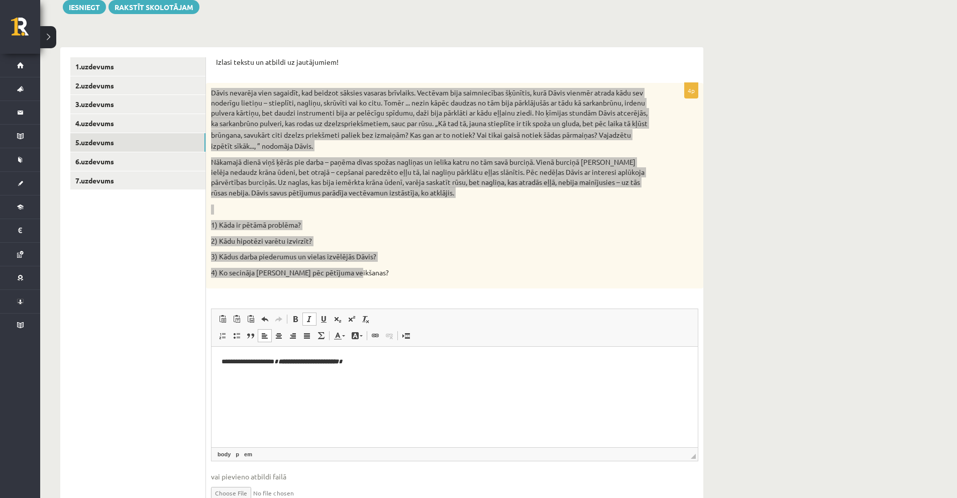
click at [383, 359] on p "**********" at bounding box center [455, 362] width 466 height 11
drag, startPoint x: 379, startPoint y: 360, endPoint x: 502, endPoint y: 676, distance: 339.3
click at [289, 363] on p "**********" at bounding box center [455, 362] width 466 height 11
click at [293, 321] on span at bounding box center [295, 319] width 8 height 8
click at [307, 317] on span at bounding box center [309, 319] width 8 height 8
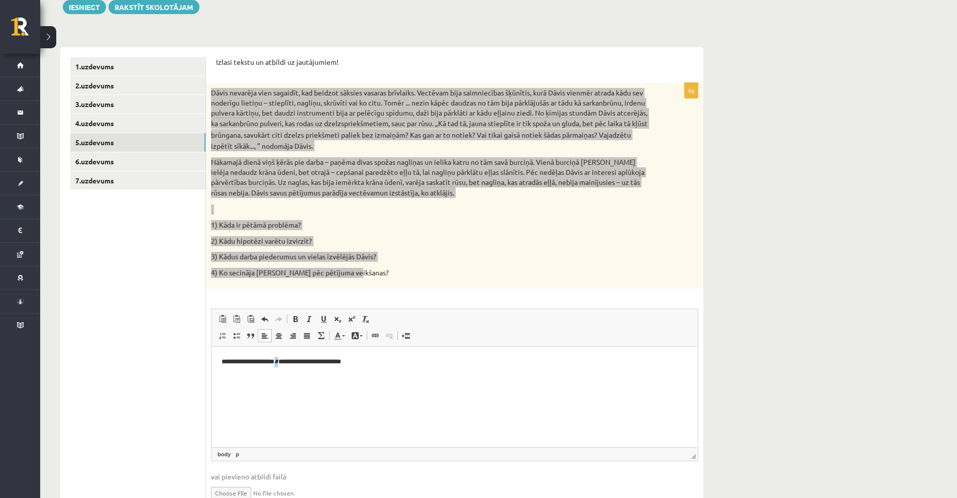
click at [347, 377] on html "**********" at bounding box center [454, 362] width 486 height 31
click at [378, 362] on p "**********" at bounding box center [455, 362] width 466 height 11
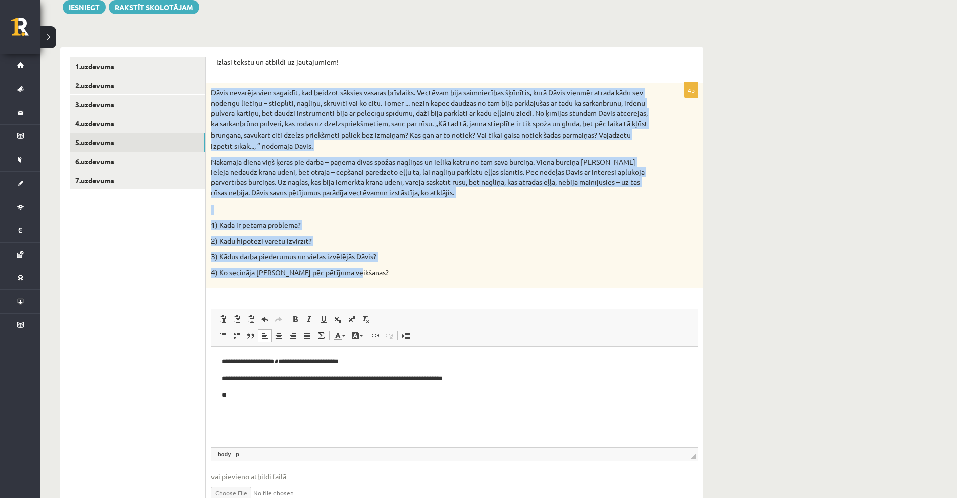
click at [369, 135] on span "priekšmetiem, sauc par rūsu. „Kā tad tā, jauna stieplīte ir tik spoža un gluda,…" at bounding box center [429, 135] width 437 height 32
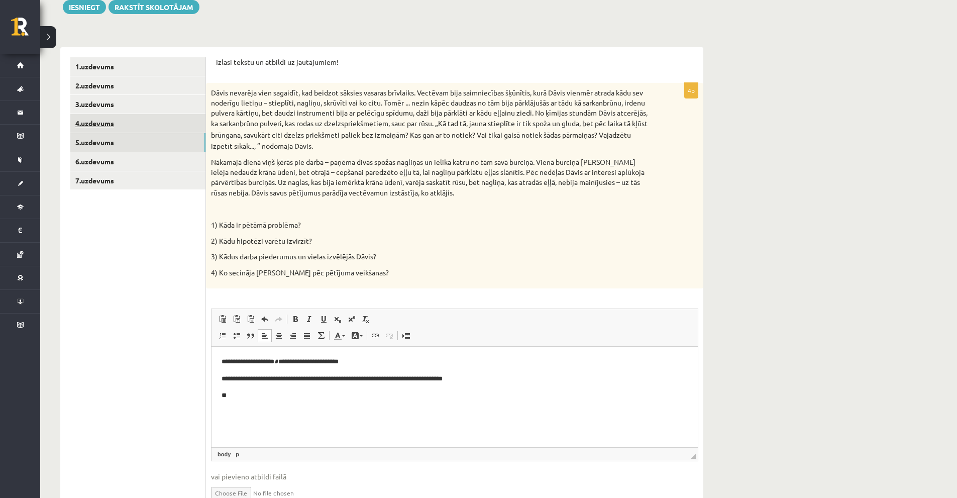
click at [102, 122] on link "4.uzdevums" at bounding box center [137, 123] width 135 height 19
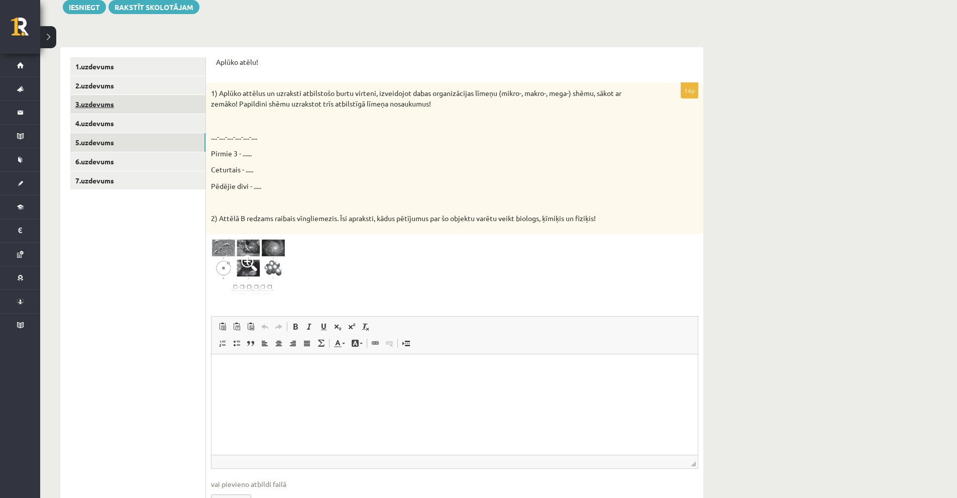
click at [93, 140] on link "5.uzdevums" at bounding box center [137, 142] width 135 height 19
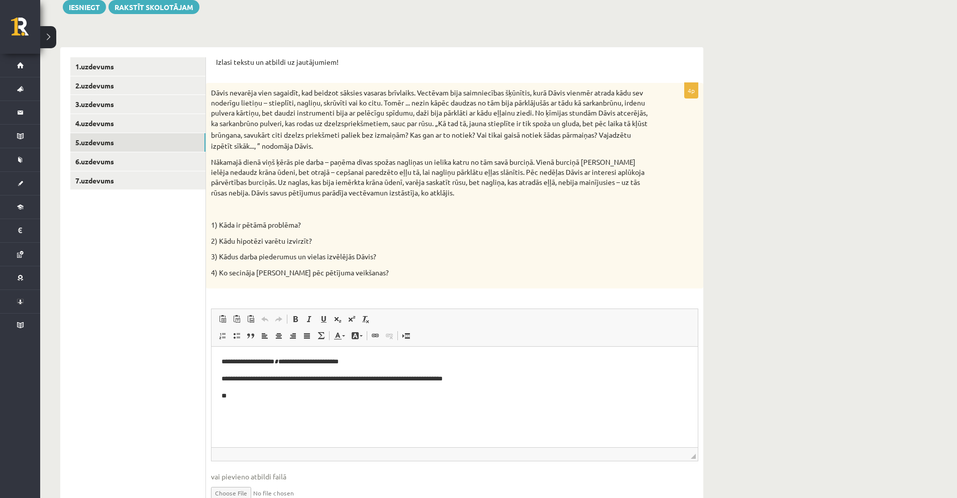
scroll to position [0, 0]
click at [107, 186] on link "7.uzdevums" at bounding box center [137, 180] width 135 height 19
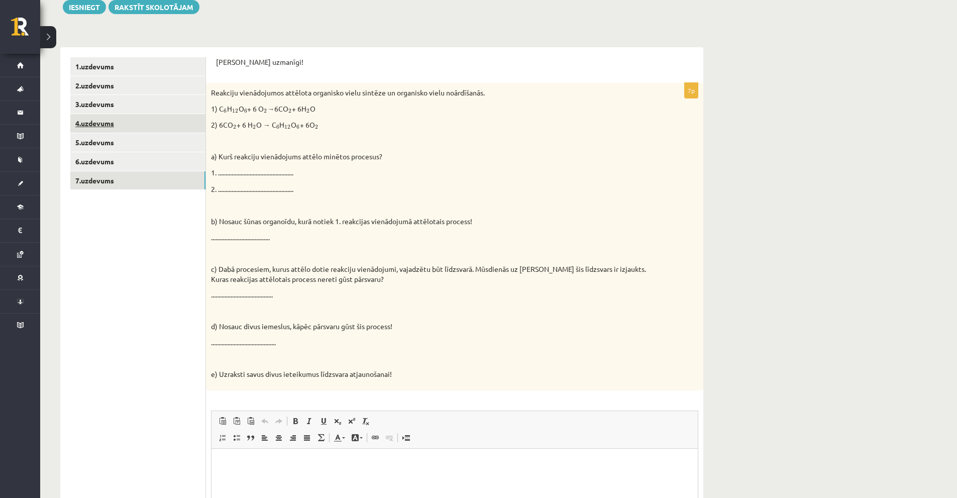
click at [115, 121] on link "4.uzdevums" at bounding box center [137, 123] width 135 height 19
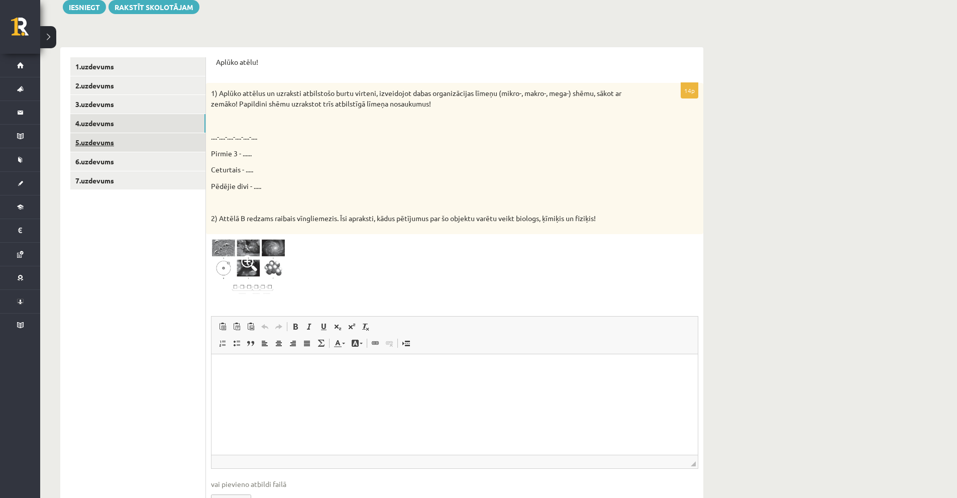
click at [109, 147] on link "5.uzdevums" at bounding box center [137, 142] width 135 height 19
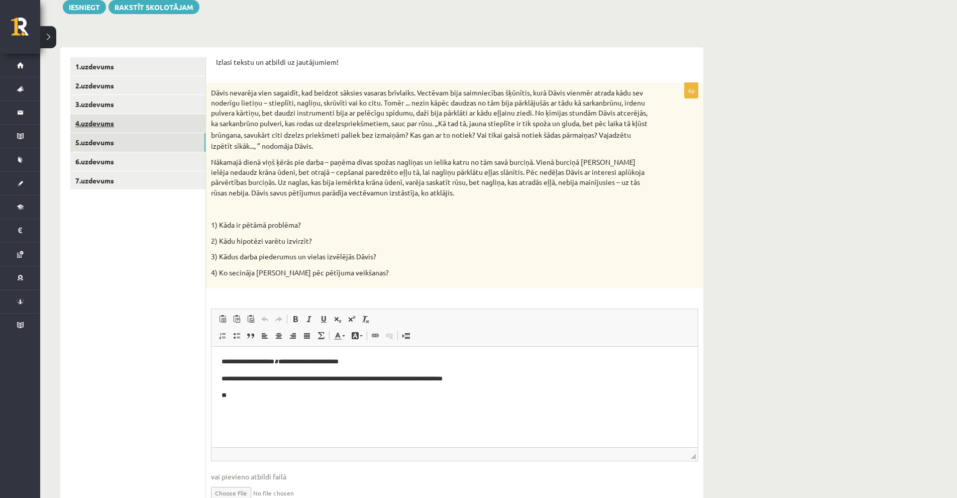
click at [104, 126] on link "4.uzdevums" at bounding box center [137, 123] width 135 height 19
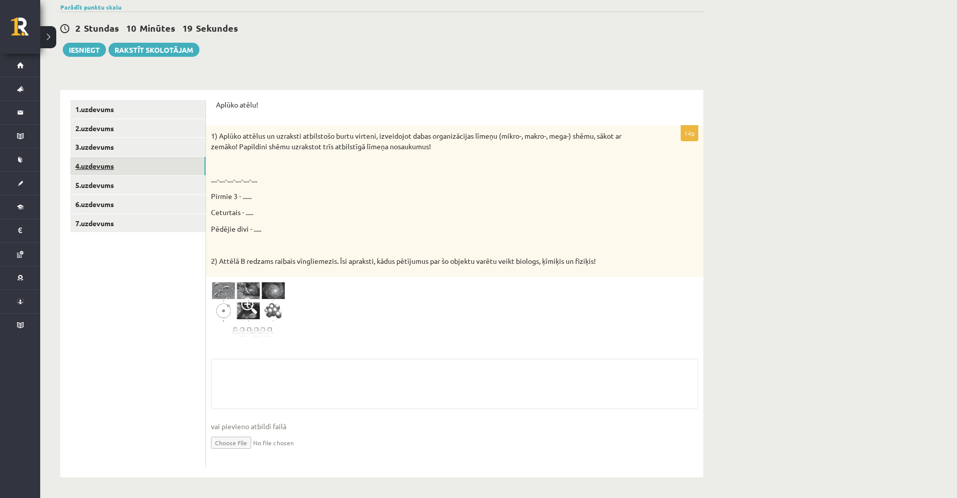
click at [118, 165] on link "4.uzdevums" at bounding box center [137, 166] width 135 height 19
click at [120, 180] on link "5.uzdevums" at bounding box center [137, 185] width 135 height 19
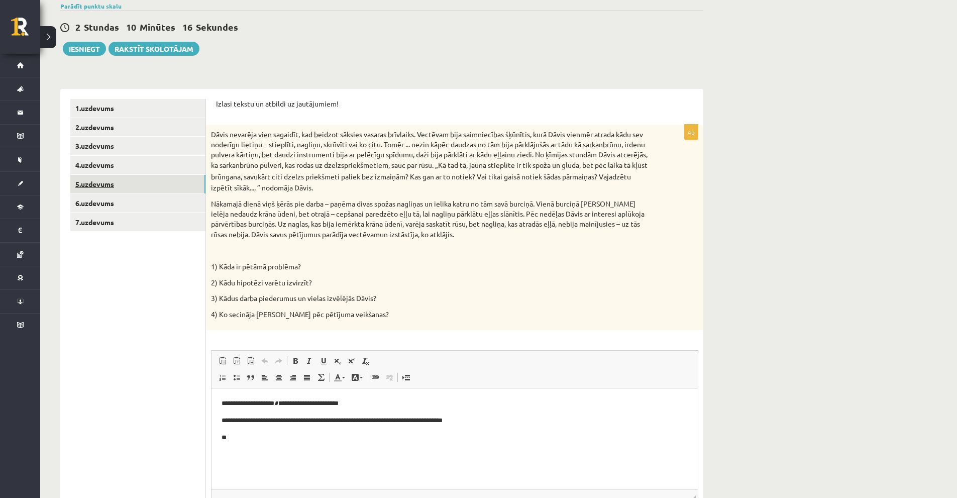
scroll to position [0, 0]
click at [120, 180] on link "5.uzdevums" at bounding box center [137, 184] width 135 height 19
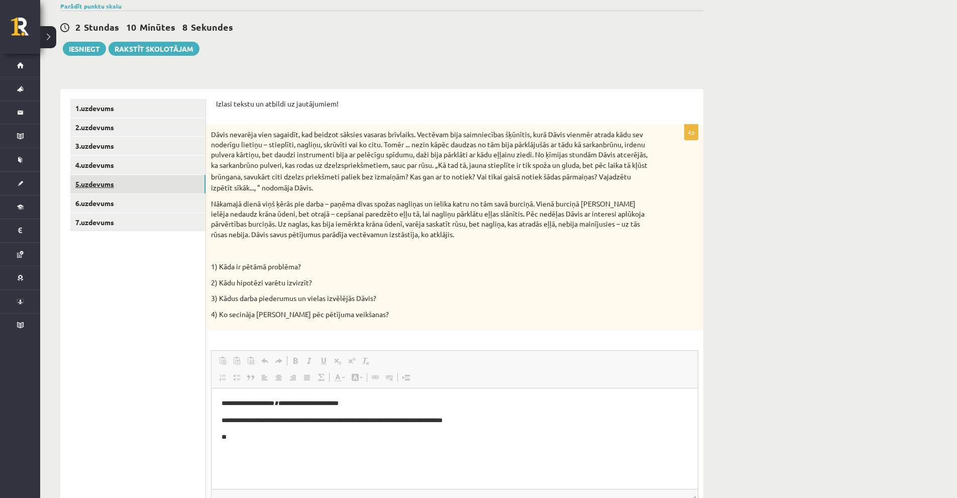
click at [120, 180] on link "5.uzdevums" at bounding box center [137, 184] width 135 height 19
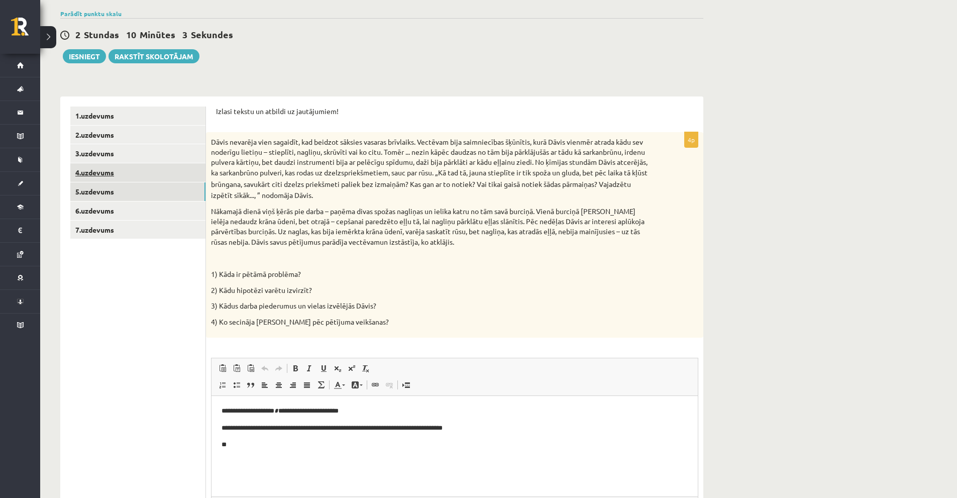
click at [119, 173] on link "4.uzdevums" at bounding box center [137, 172] width 135 height 19
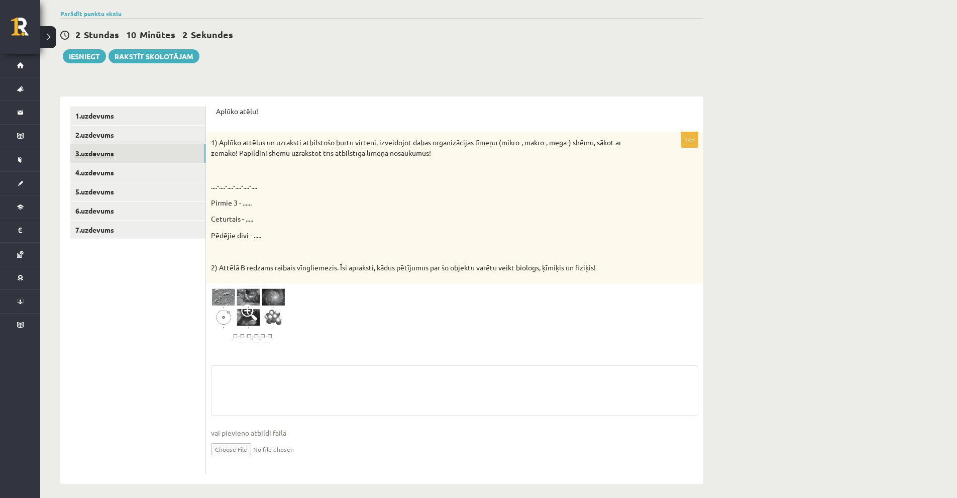
click at [119, 156] on link "3.uzdevums" at bounding box center [137, 153] width 135 height 19
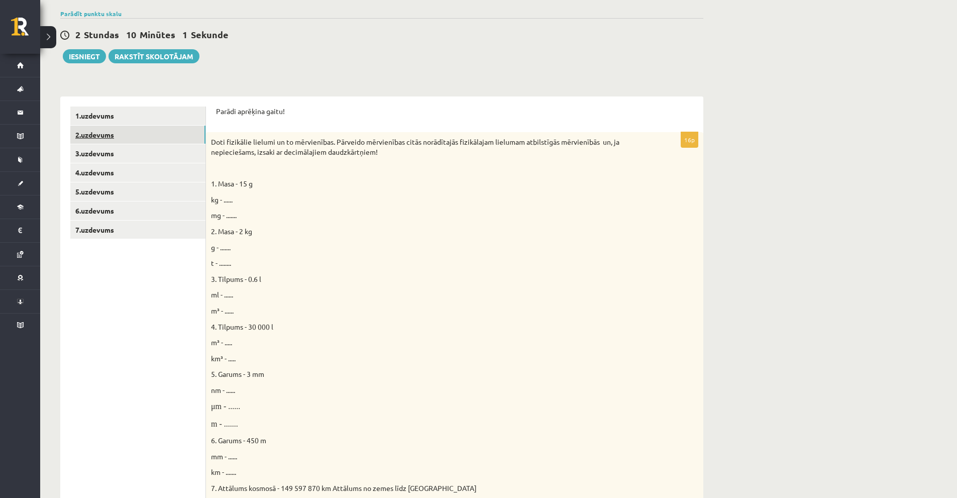
click at [118, 133] on link "2.uzdevums" at bounding box center [137, 135] width 135 height 19
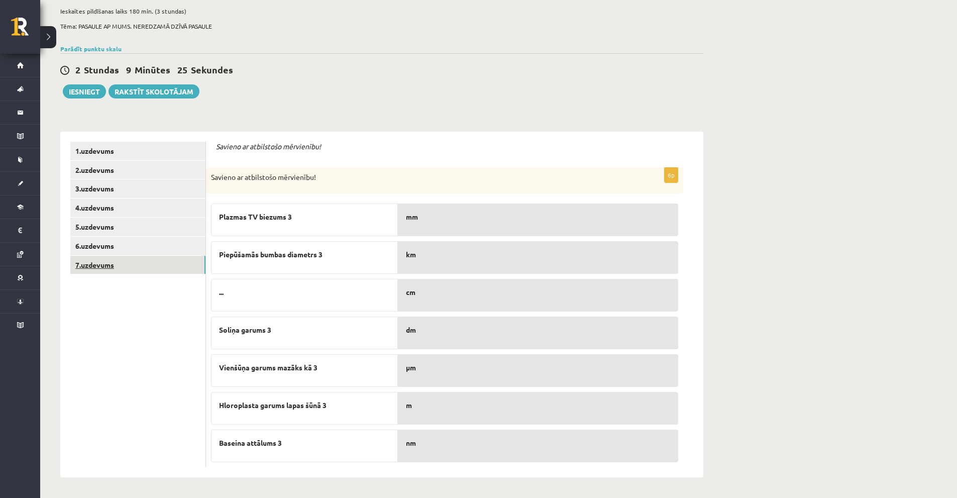
click at [124, 259] on link "7.uzdevums" at bounding box center [137, 265] width 135 height 19
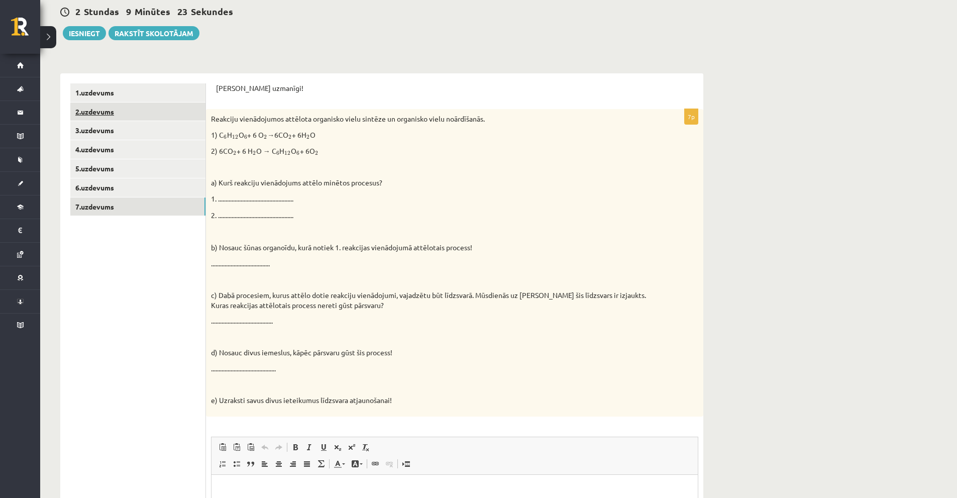
scroll to position [4, 0]
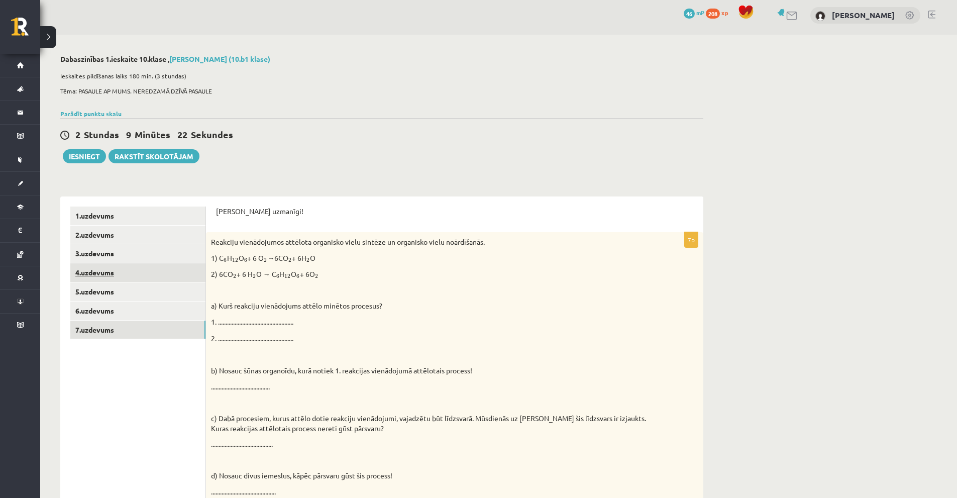
click at [109, 271] on link "4.uzdevums" at bounding box center [137, 272] width 135 height 19
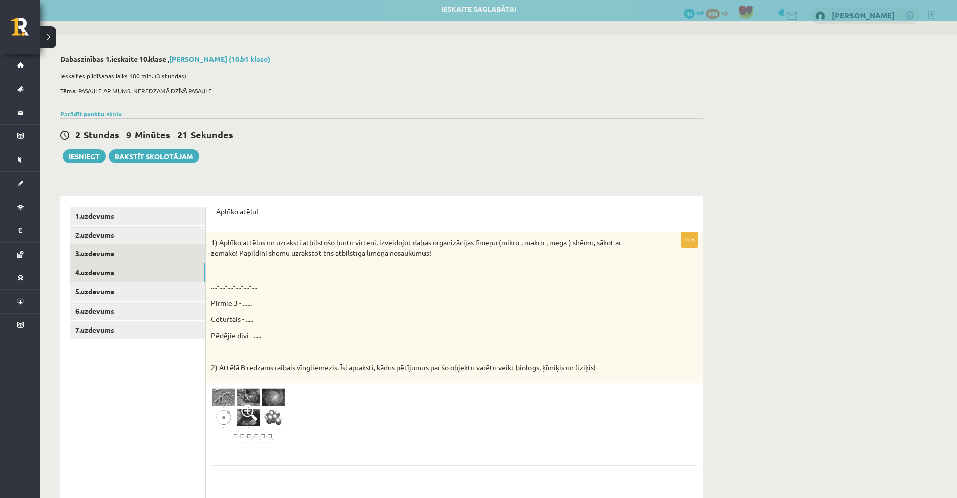
click at [114, 260] on link "3.uzdevums" at bounding box center [137, 253] width 135 height 19
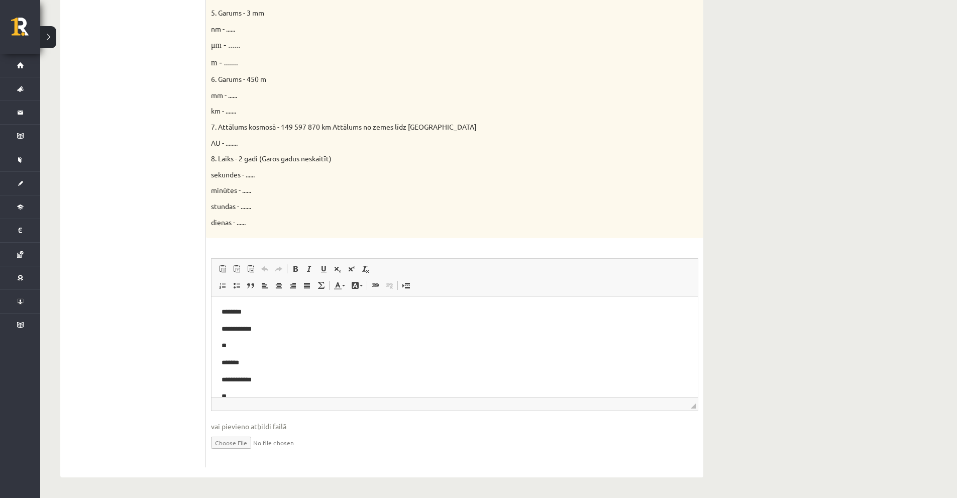
scroll to position [168, 0]
click at [277, 332] on p "**********" at bounding box center [451, 330] width 459 height 11
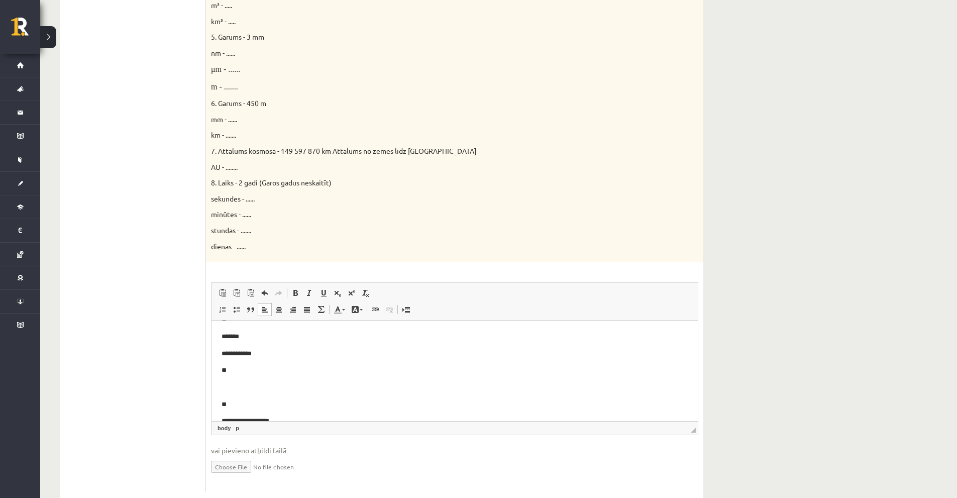
scroll to position [415, 0]
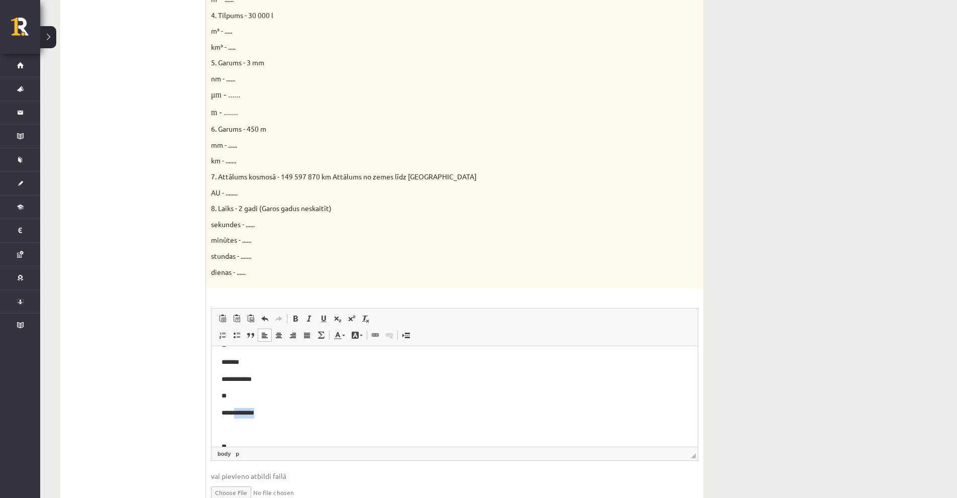
drag, startPoint x: 276, startPoint y: 412, endPoint x: 399, endPoint y: 415, distance: 123.6
click at [240, 412] on p "**********" at bounding box center [451, 413] width 459 height 11
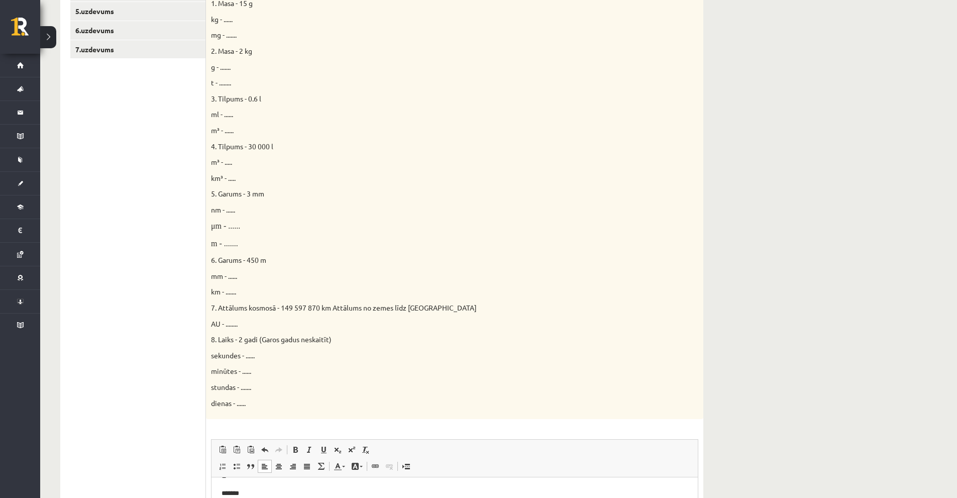
scroll to position [114, 0]
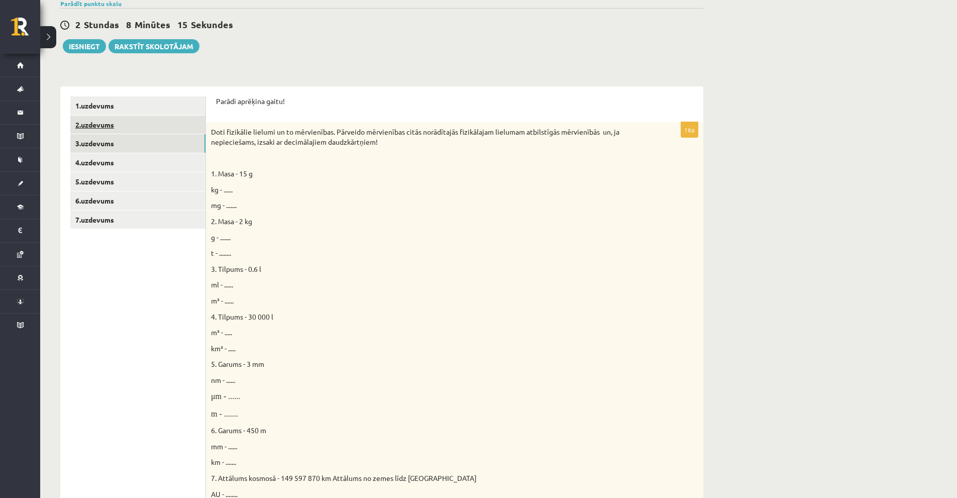
click at [107, 130] on link "2.uzdevums" at bounding box center [137, 125] width 135 height 19
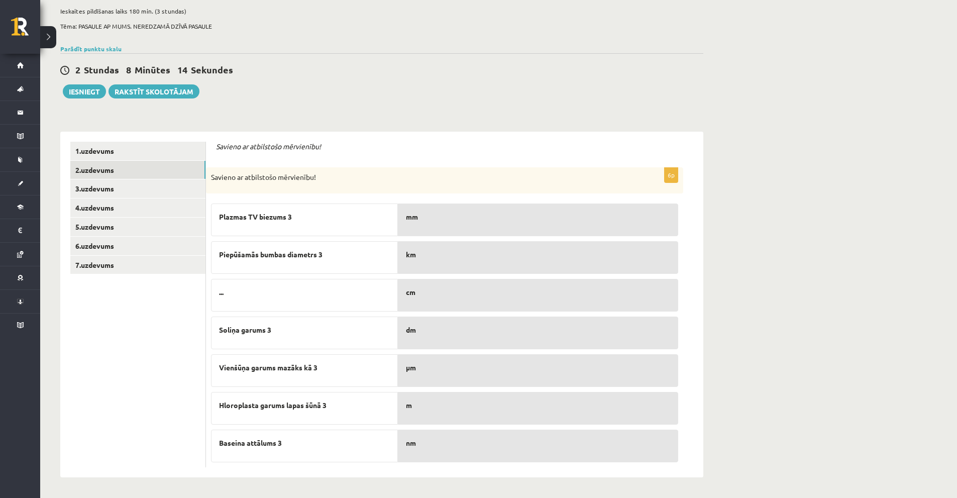
scroll to position [69, 0]
click at [110, 149] on link "1.uzdevums" at bounding box center [137, 151] width 135 height 19
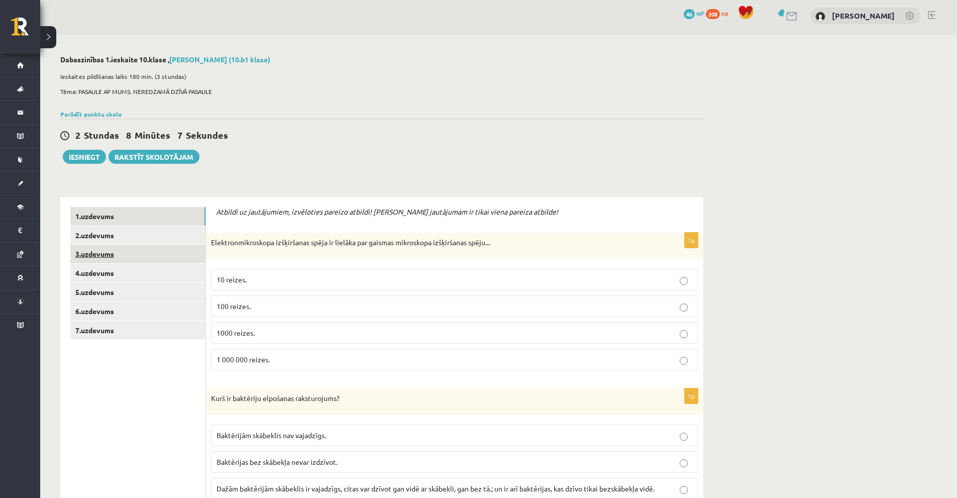
scroll to position [0, 0]
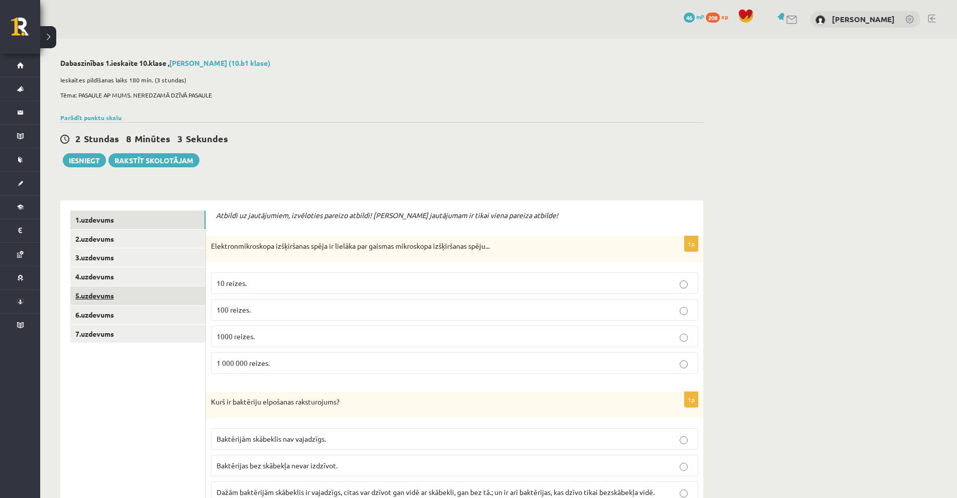
click at [120, 291] on link "5.uzdevums" at bounding box center [137, 295] width 135 height 19
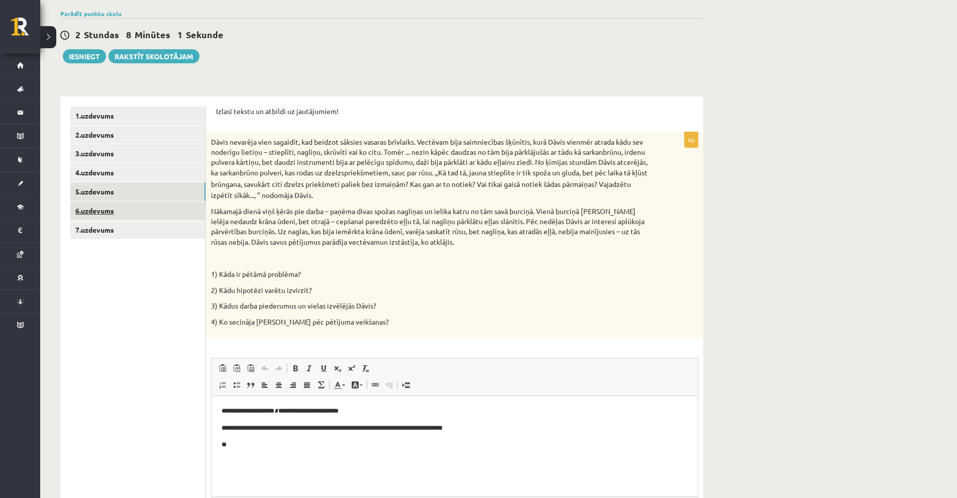
click at [138, 218] on link "6.uzdevums" at bounding box center [137, 210] width 135 height 19
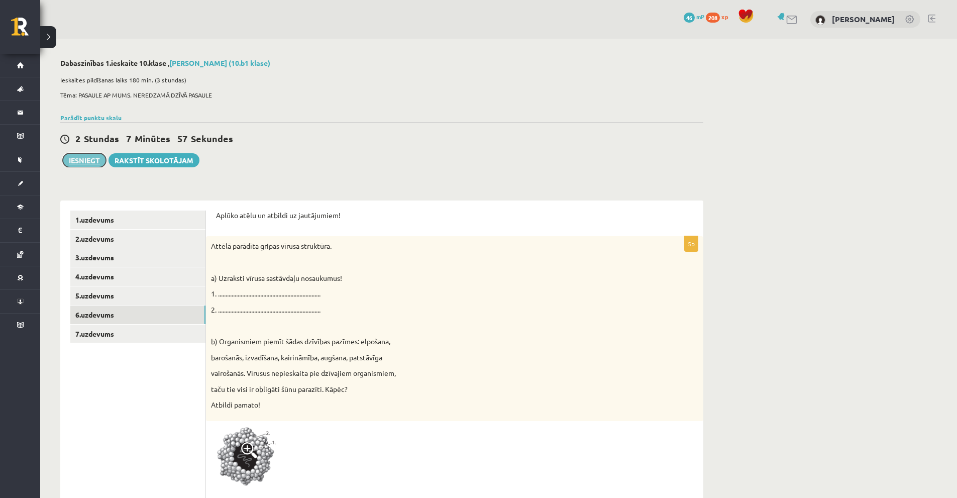
click at [79, 162] on button "Iesniegt" at bounding box center [84, 160] width 43 height 14
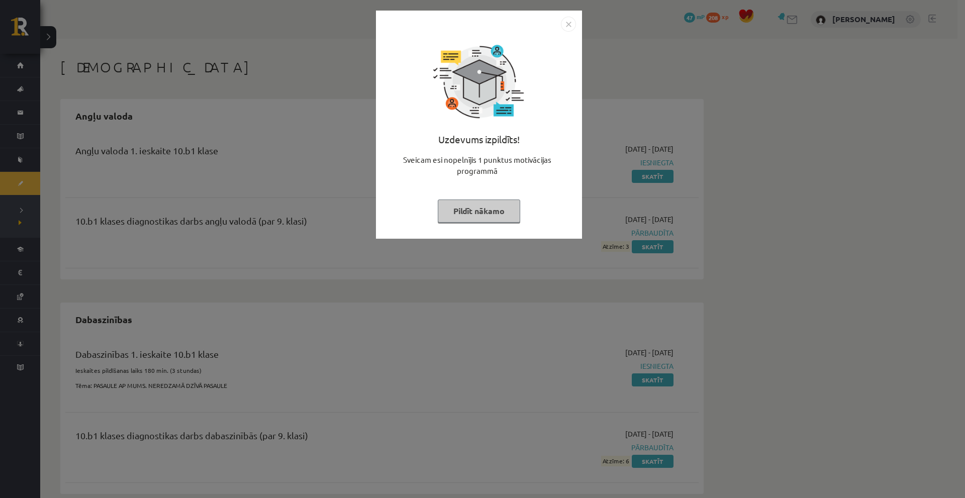
click at [498, 215] on button "Pildīt nākamo" at bounding box center [479, 210] width 82 height 23
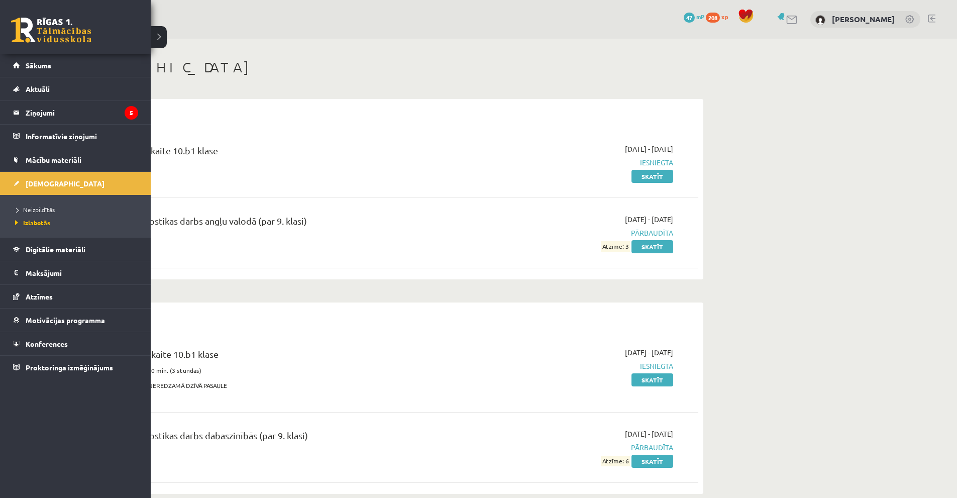
click at [43, 23] on link at bounding box center [51, 30] width 80 height 25
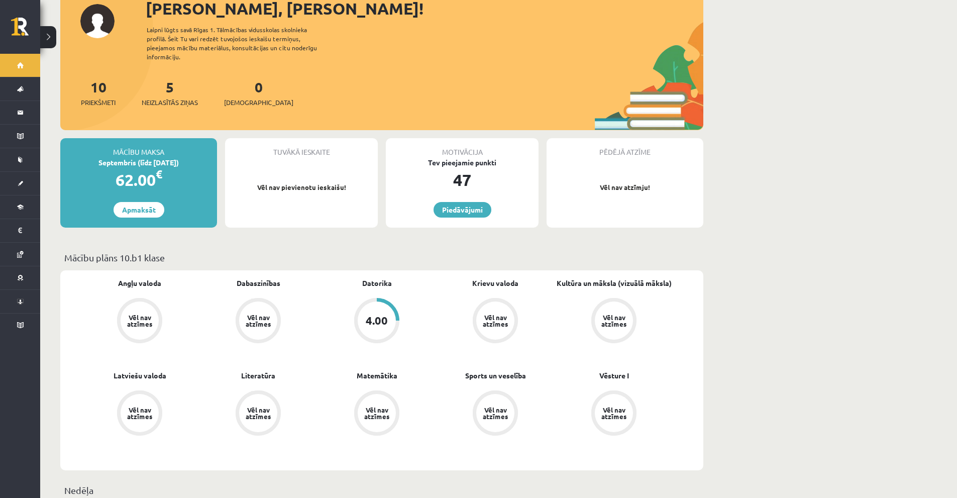
scroll to position [50, 0]
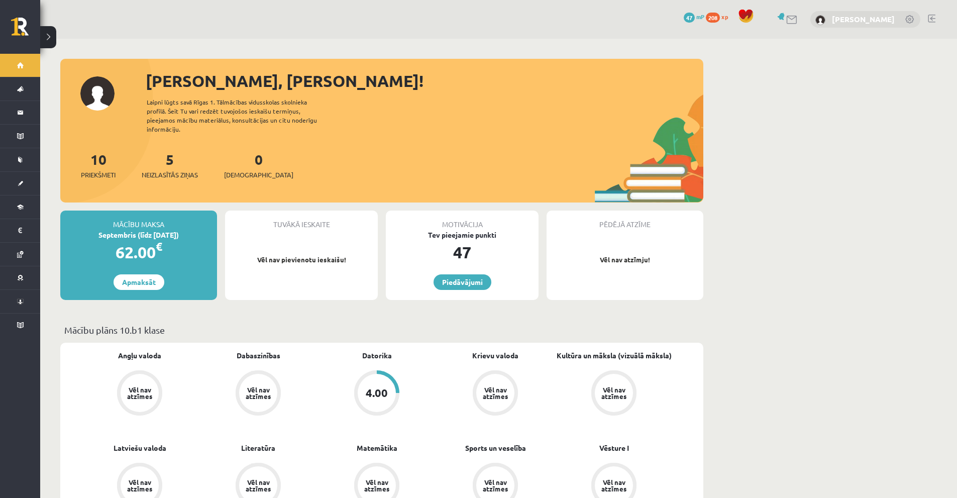
click at [871, 21] on link "[PERSON_NAME]" at bounding box center [863, 19] width 63 height 10
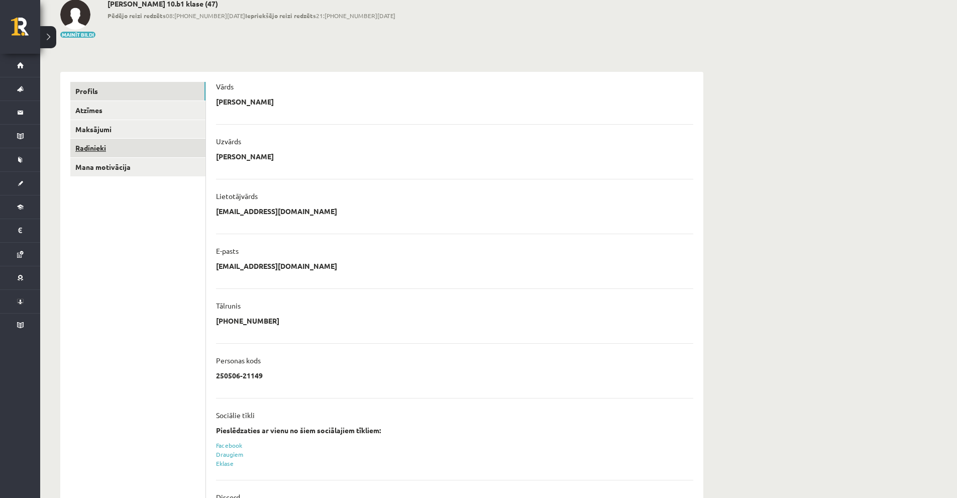
scroll to position [8, 0]
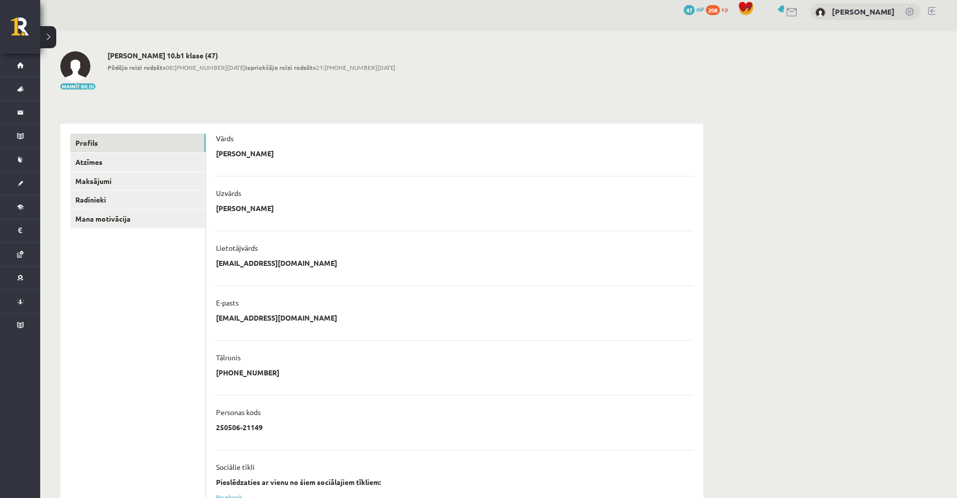
drag, startPoint x: 231, startPoint y: 56, endPoint x: 173, endPoint y: 57, distance: 57.8
click at [173, 57] on h2 "Stepans Grigorjevs 10.b1 klase (47)" at bounding box center [252, 55] width 288 height 9
copy h2 "10.b1 klase (47)"
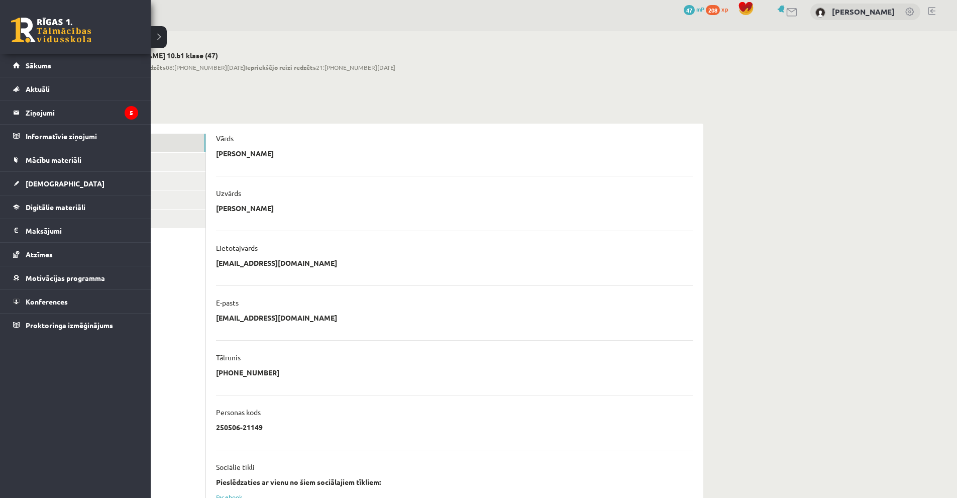
click at [59, 26] on link at bounding box center [51, 30] width 80 height 25
